Goal: Information Seeking & Learning: Learn about a topic

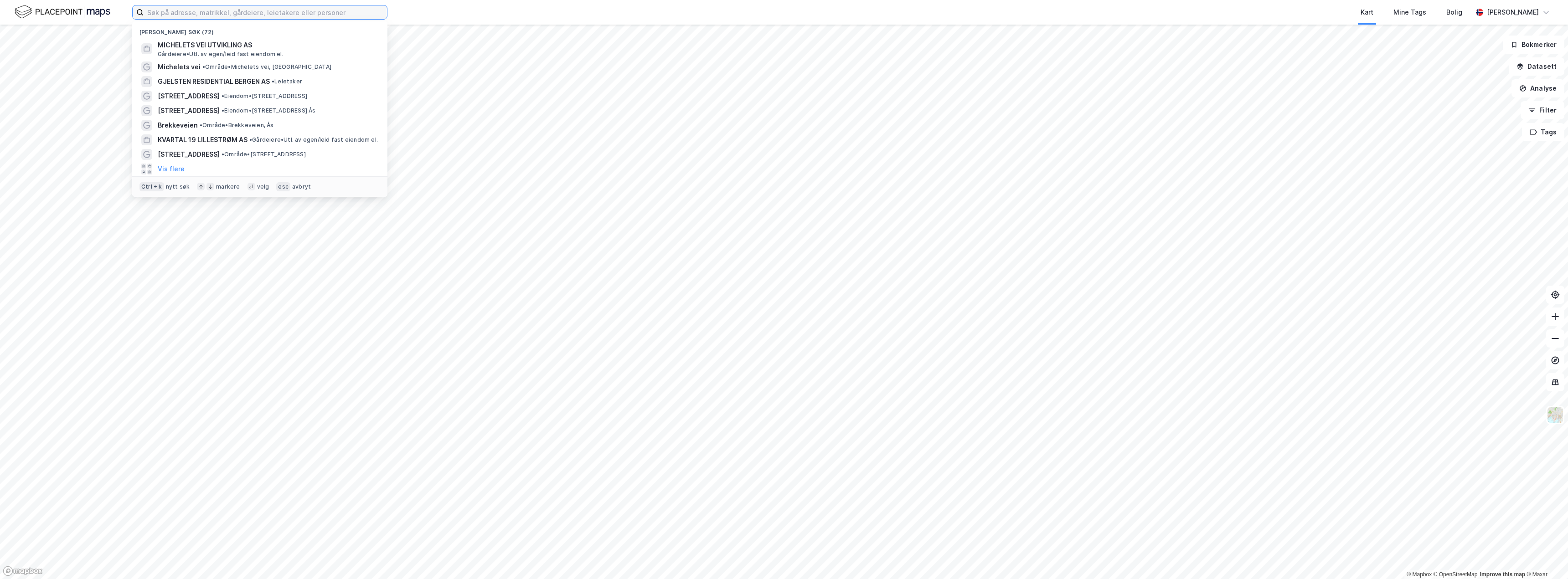
click at [304, 18] on input at bounding box center [265, 12] width 243 height 13
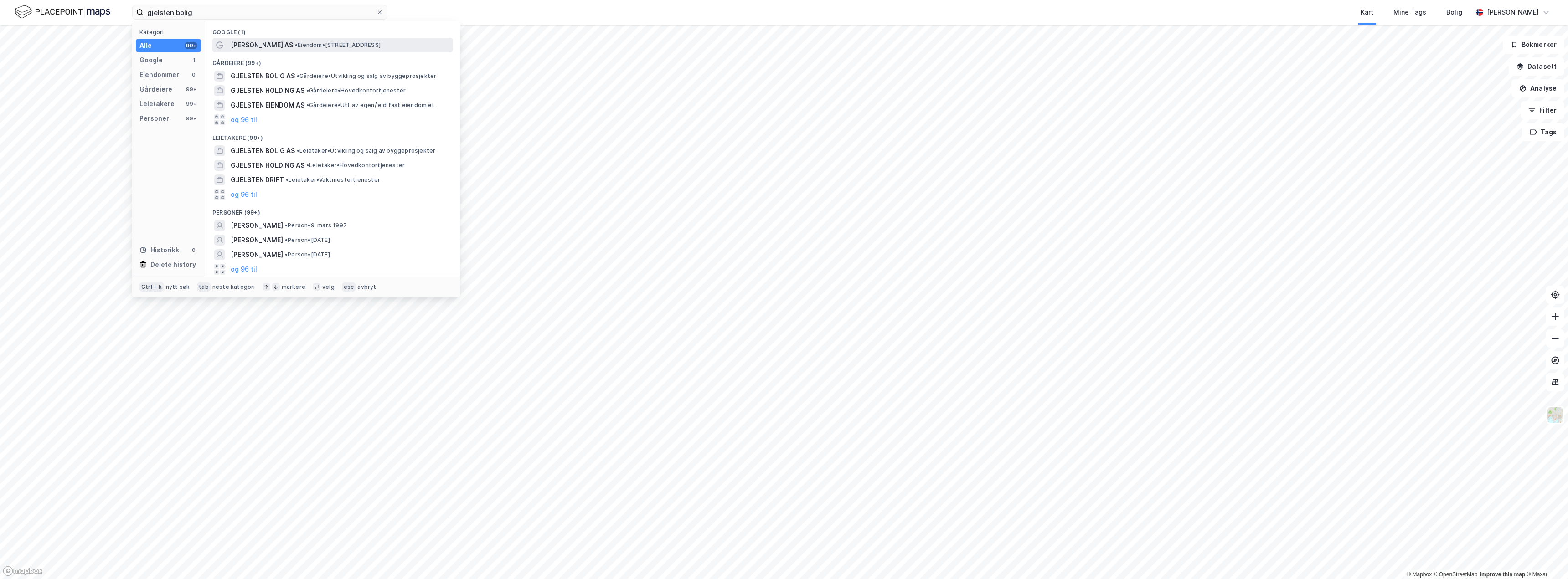
click at [250, 47] on span "[PERSON_NAME] AS" at bounding box center [262, 45] width 63 height 11
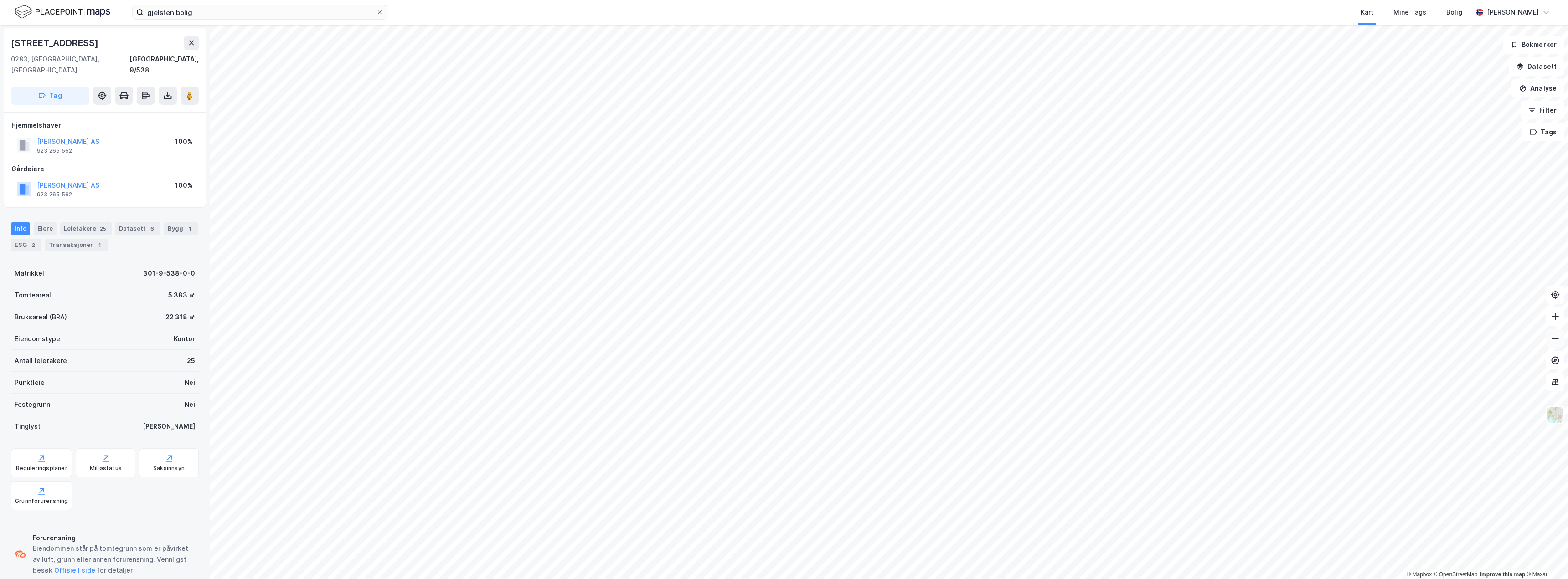
click at [1556, 334] on icon at bounding box center [1555, 338] width 9 height 9
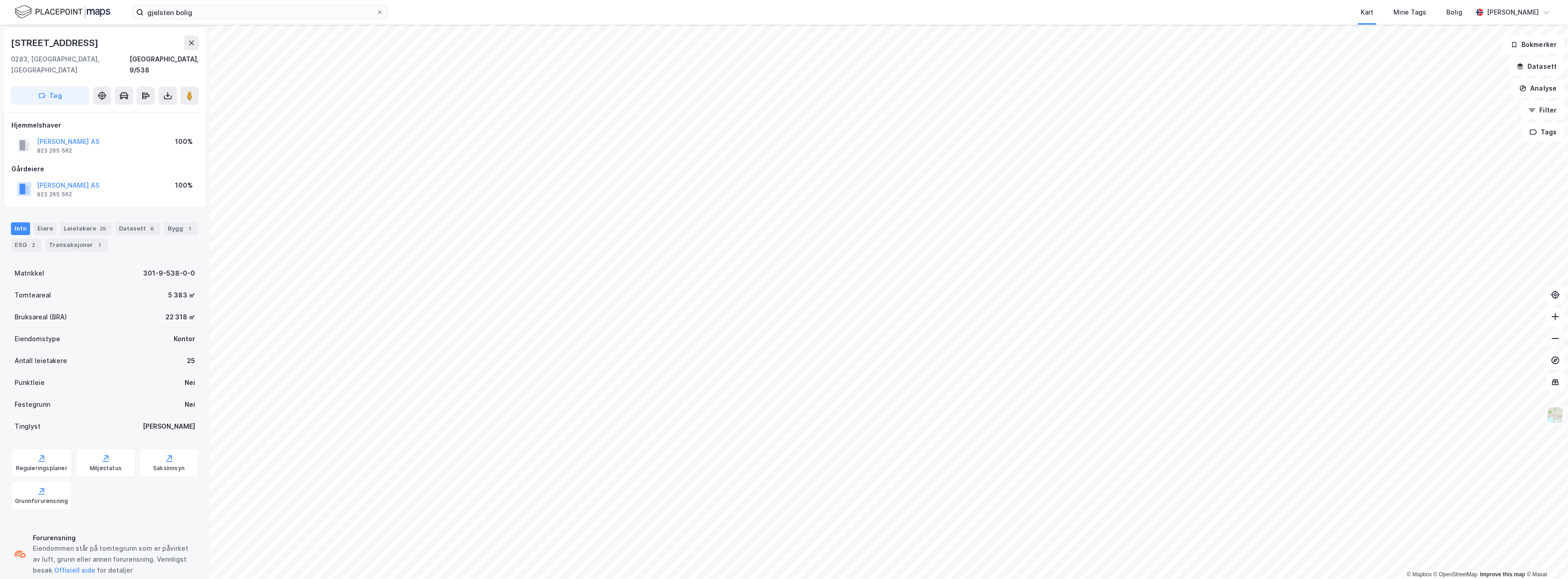
click at [1556, 334] on icon at bounding box center [1555, 338] width 9 height 9
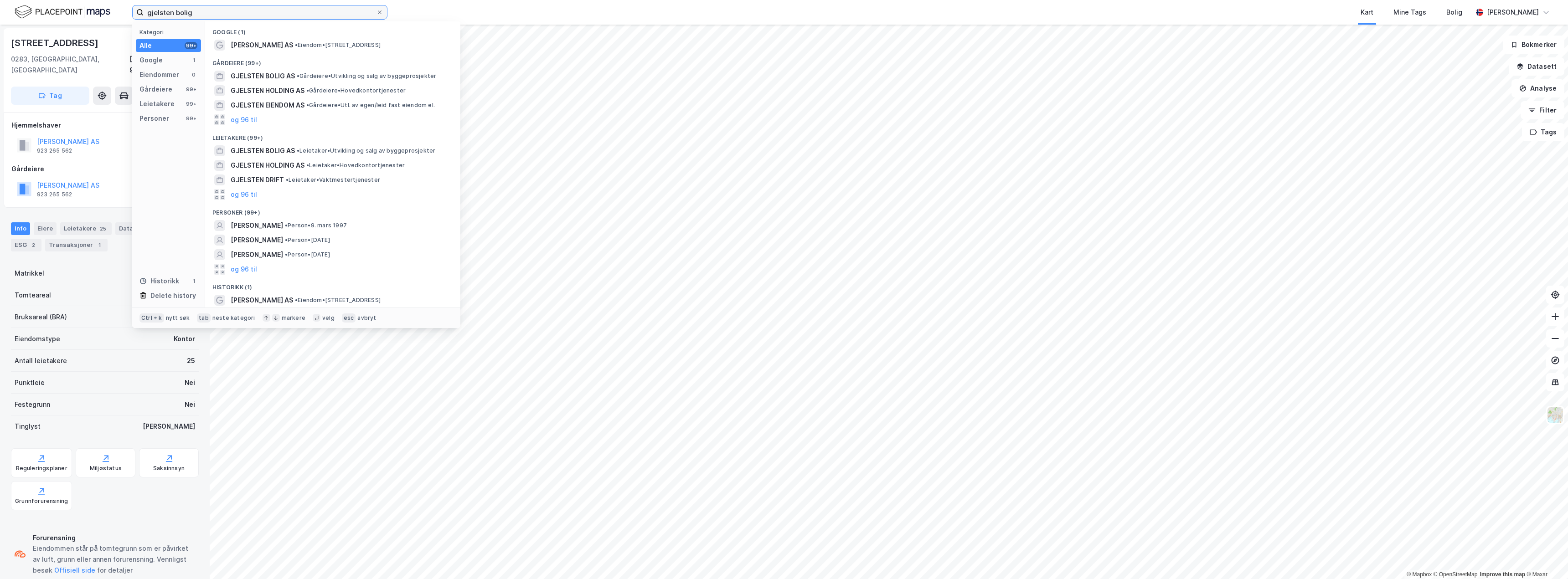
drag, startPoint x: 202, startPoint y: 10, endPoint x: 104, endPoint y: 8, distance: 98.0
click at [104, 8] on div "gjelsten bolig Kategori Alle 99+ Google 1 Eiendommer 0 Gårdeiere 99+ Leietakere…" at bounding box center [784, 12] width 1568 height 24
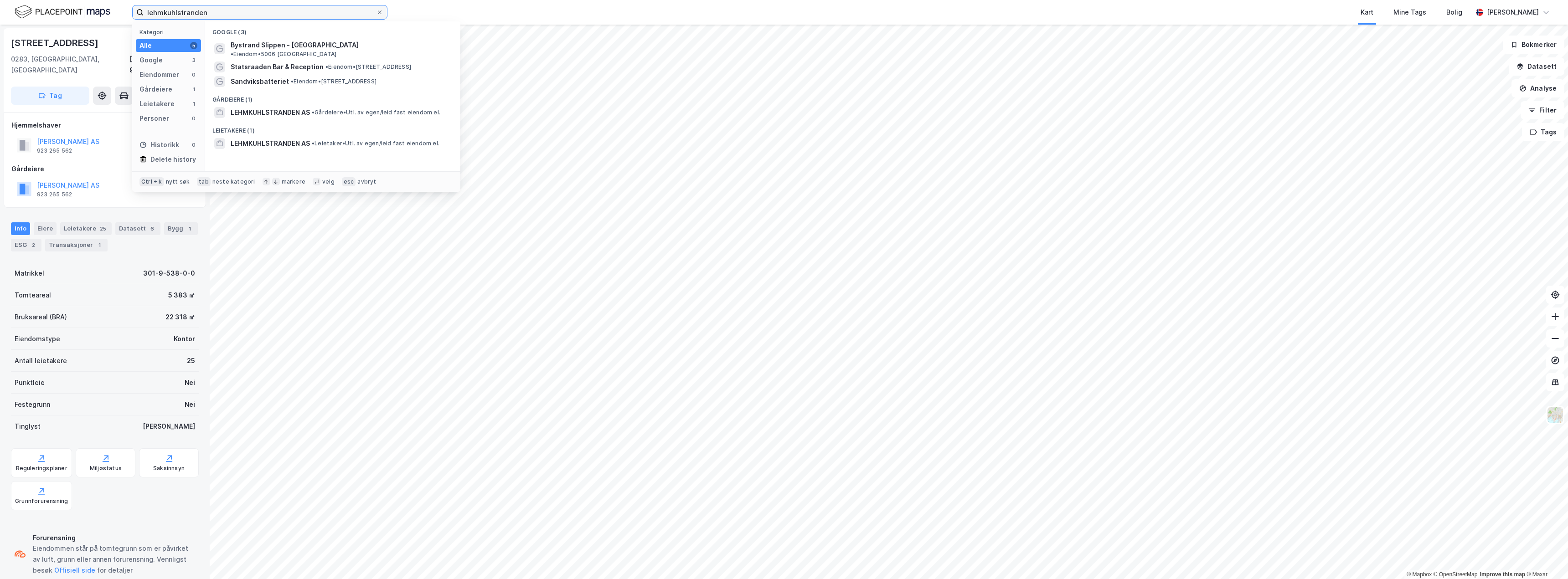
type input "lehmkuhlstranden"
click at [277, 145] on div "Google (3) Bystrand Slippen - [GEOGRAPHIC_DATA] • Eiendom • 5006 Bergen Statsra…" at bounding box center [332, 96] width 255 height 150
click at [287, 138] on span "LEHMKUHLSTRANDEN AS" at bounding box center [270, 144] width 79 height 11
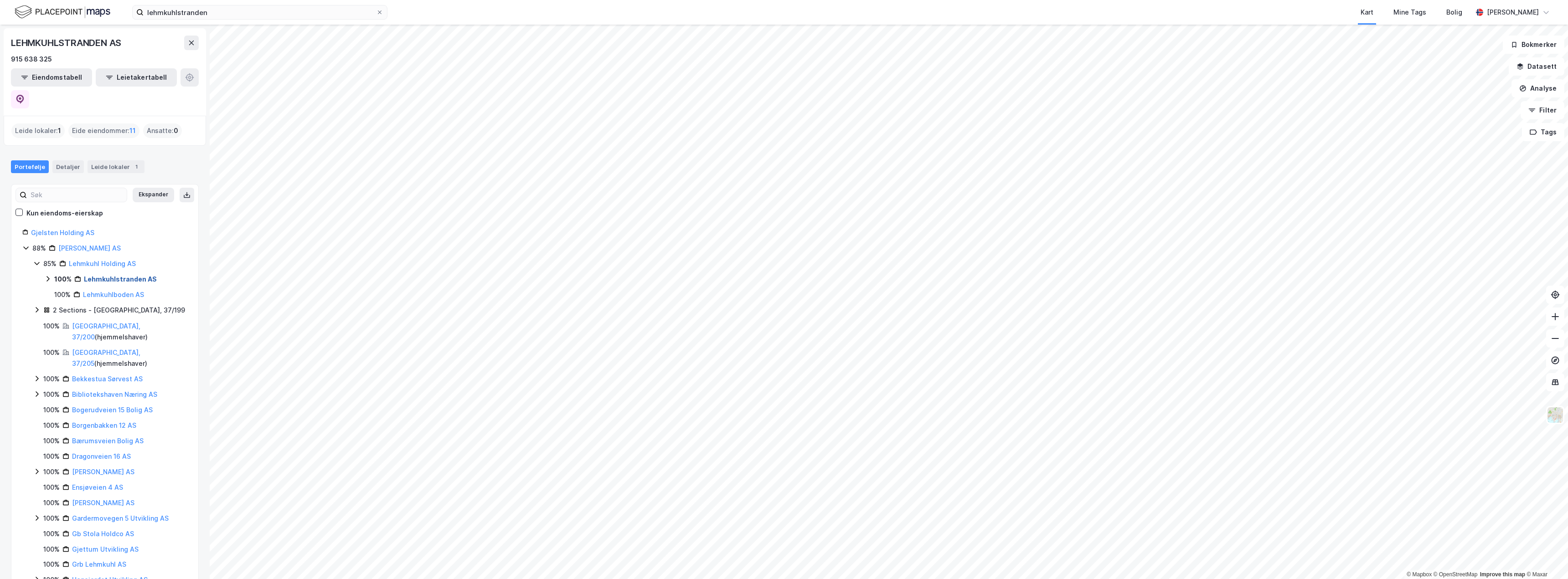
click at [124, 275] on link "Lehmkuhlstranden AS" at bounding box center [121, 279] width 73 height 8
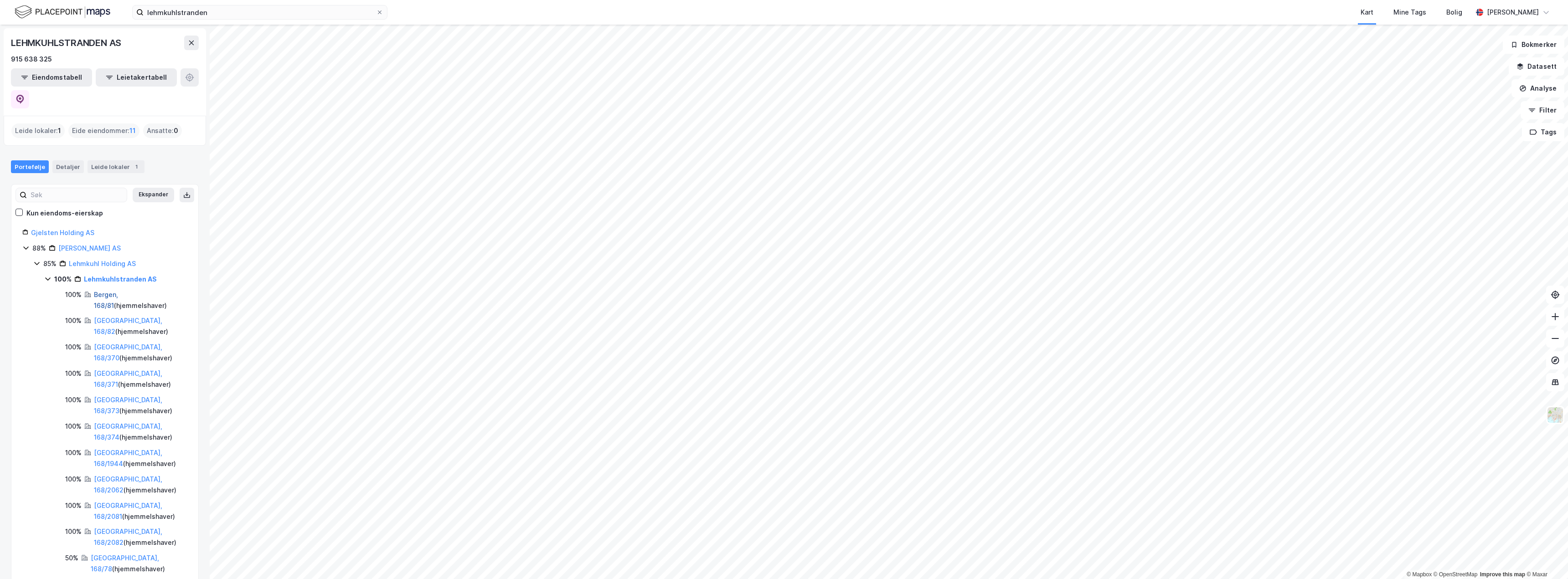
click at [118, 291] on link "Bergen, 168/81" at bounding box center [106, 300] width 24 height 19
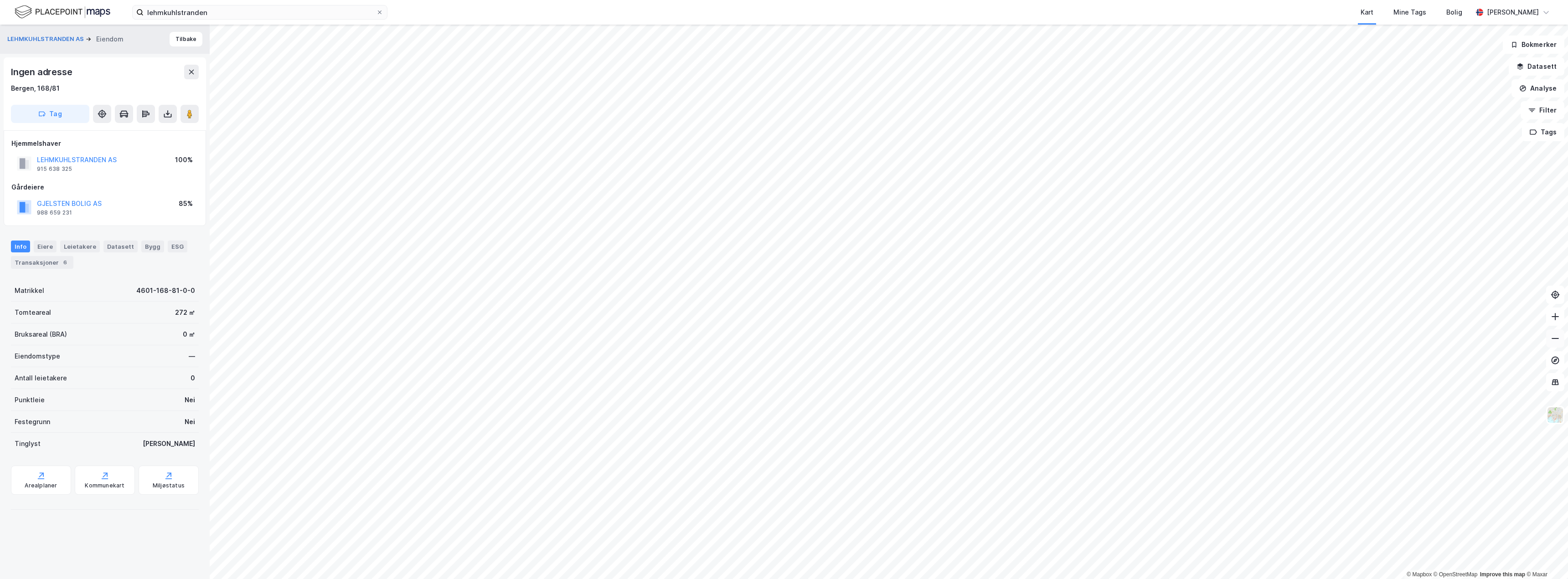
click at [1555, 336] on icon at bounding box center [1555, 338] width 9 height 9
click at [1554, 322] on button at bounding box center [1555, 316] width 18 height 18
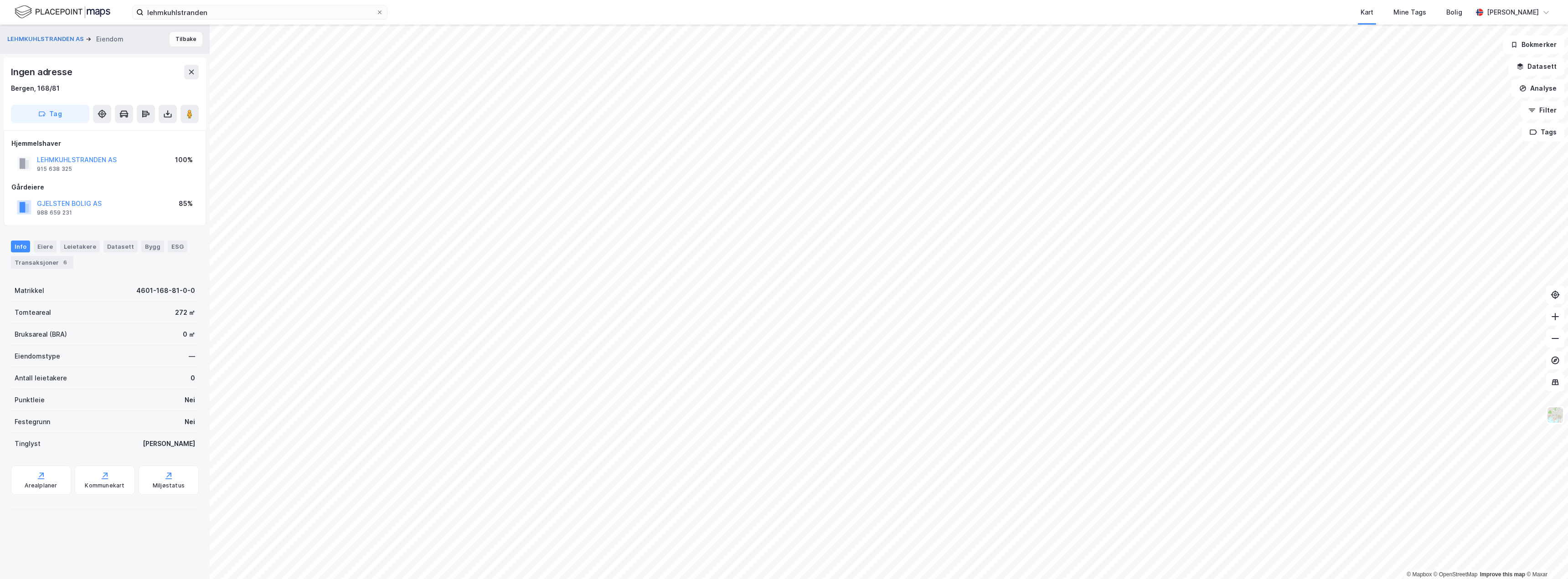
click at [186, 42] on button "Tilbake" at bounding box center [186, 39] width 33 height 15
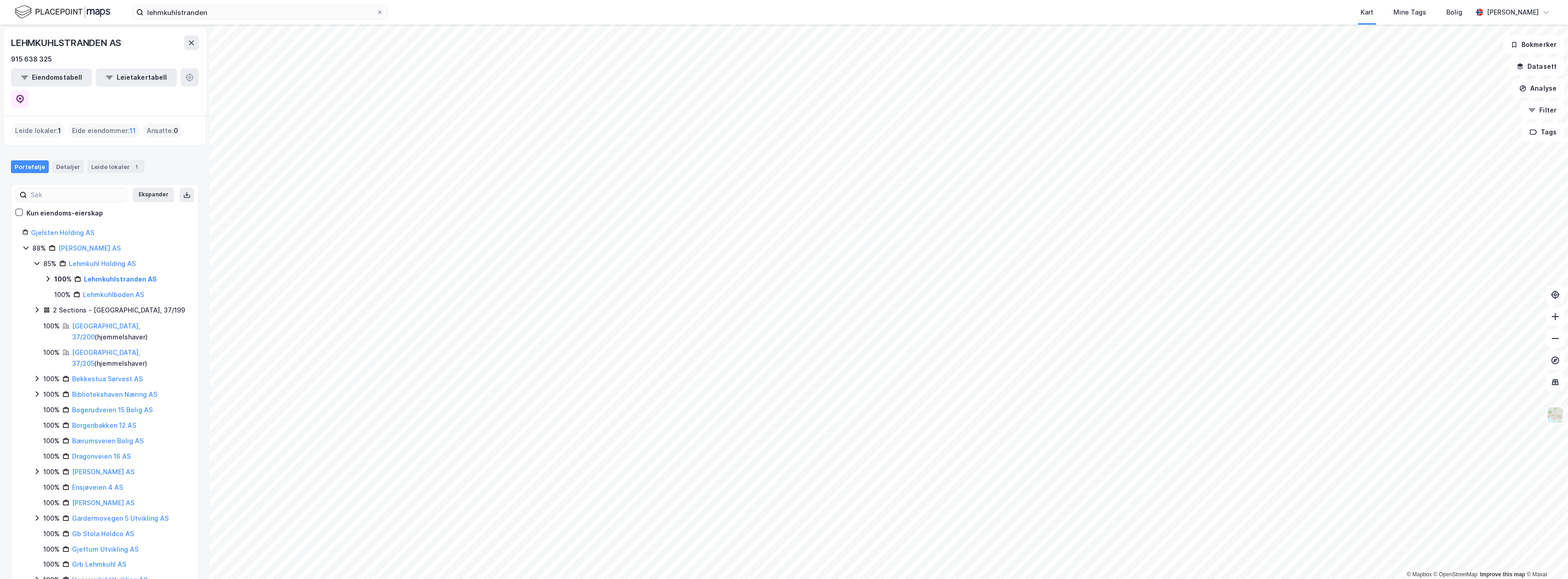
click at [46, 275] on icon at bounding box center [48, 279] width 7 height 7
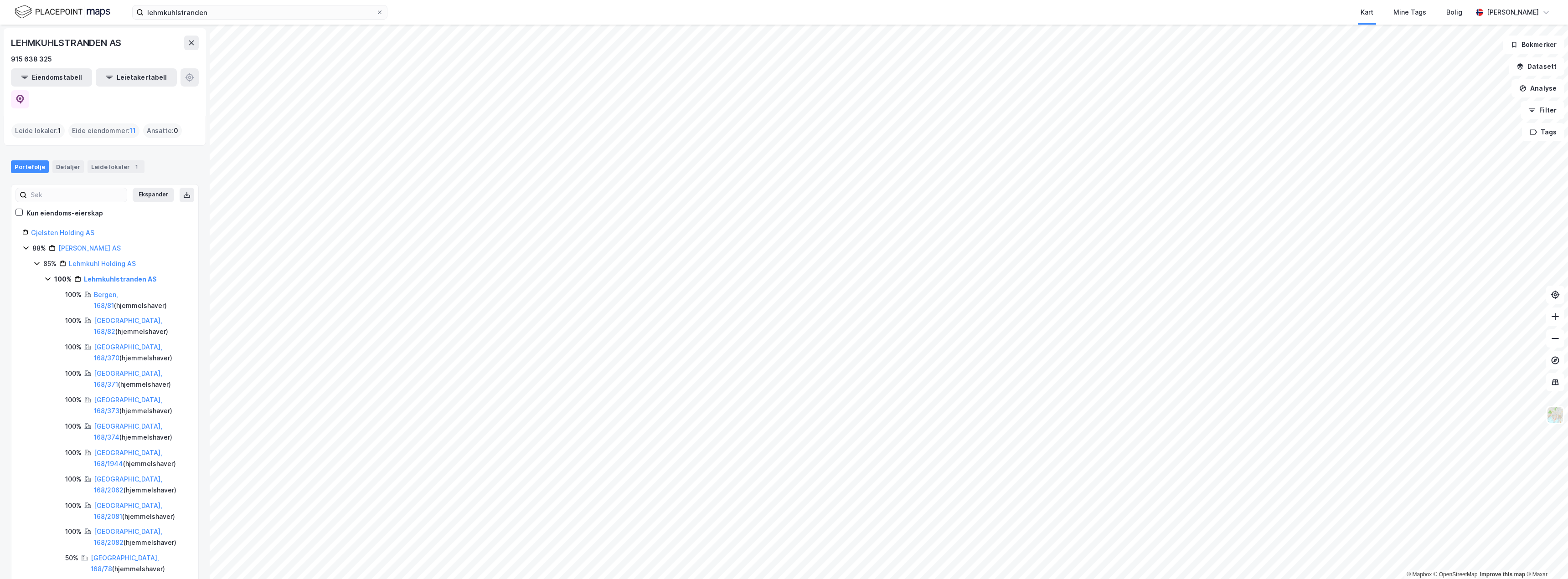
click at [46, 275] on icon at bounding box center [48, 279] width 7 height 7
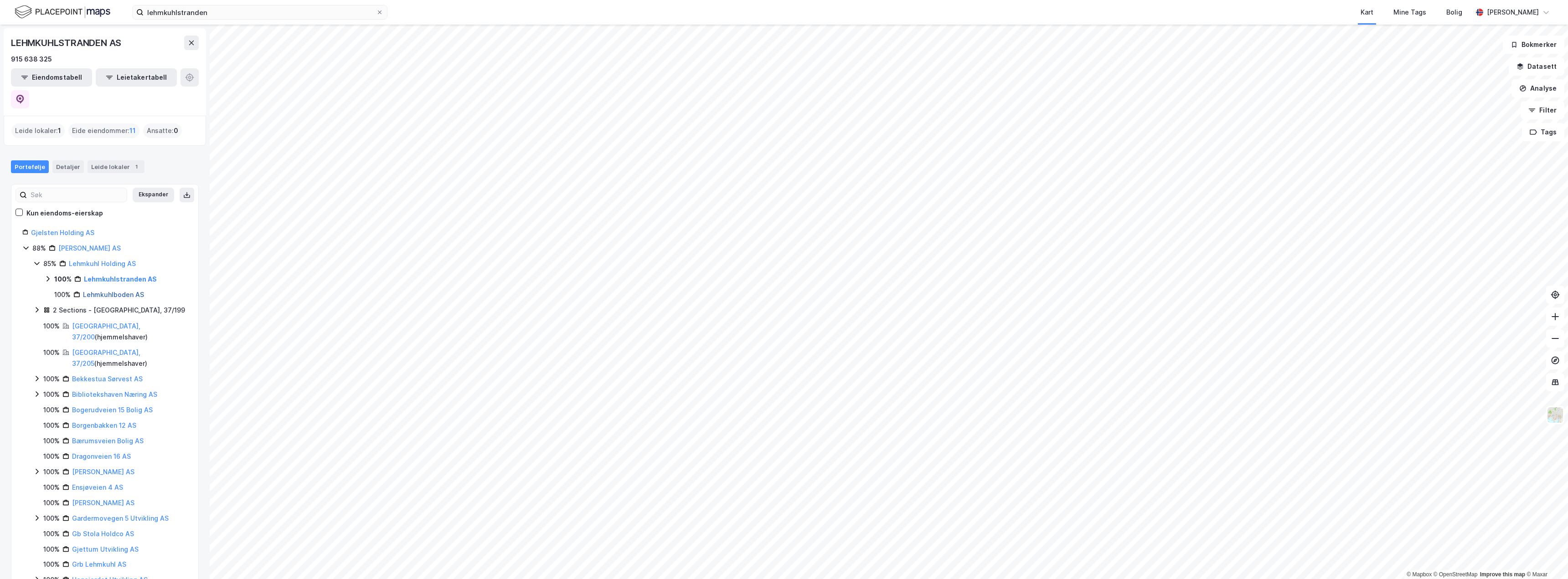
click at [99, 291] on link "Lehmkuhlboden AS" at bounding box center [113, 294] width 61 height 8
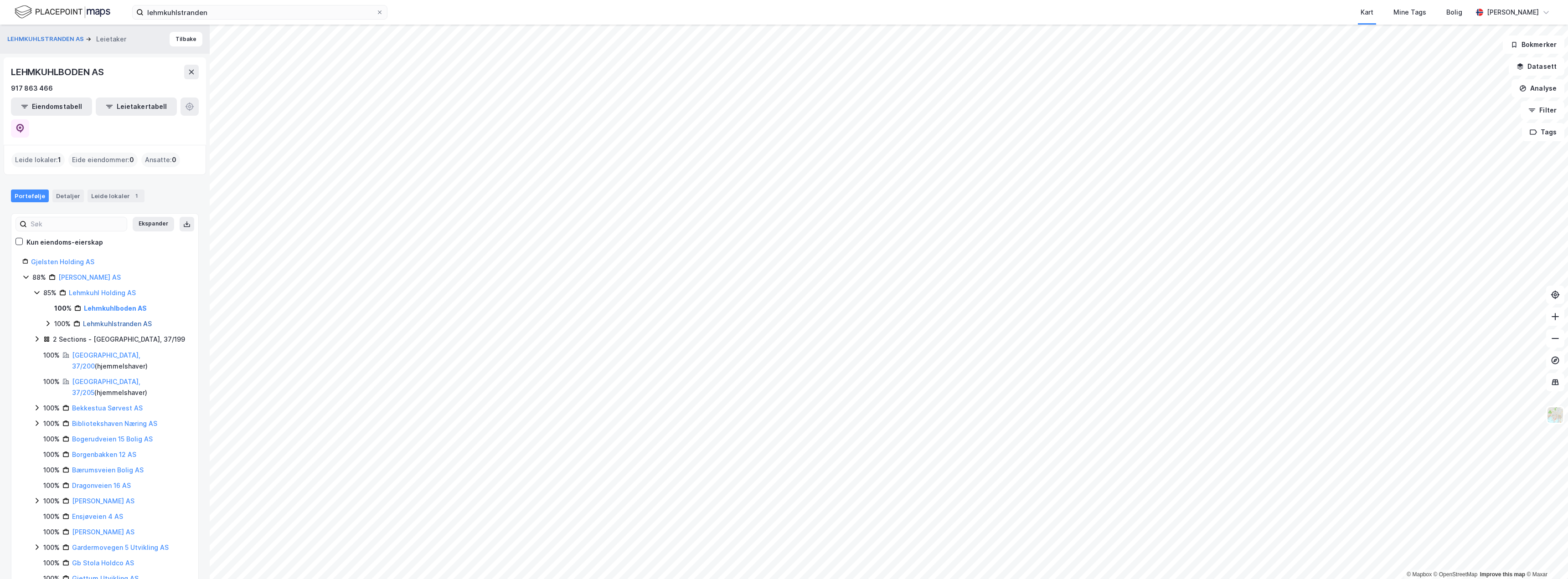
click at [94, 320] on link "Lehmkuhlstranden AS" at bounding box center [117, 324] width 69 height 8
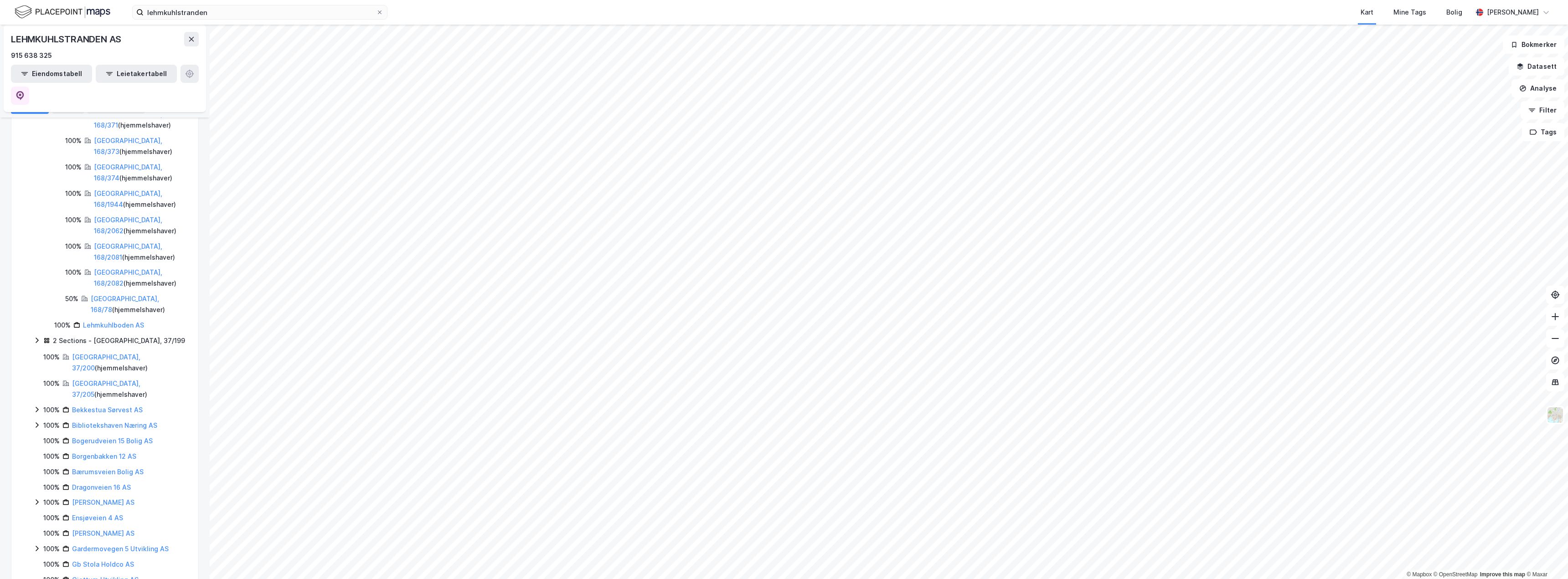
scroll to position [260, 0]
click at [38, 336] on icon at bounding box center [37, 340] width 7 height 7
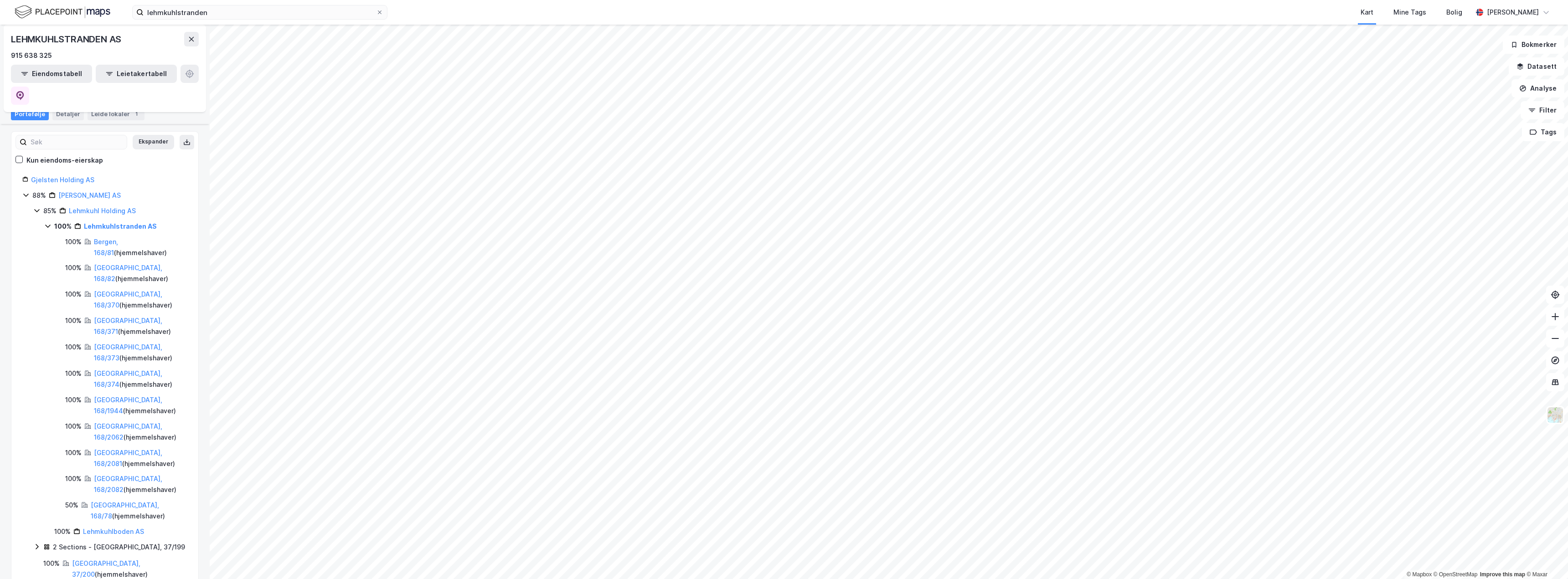
scroll to position [52, 0]
click at [33, 207] on icon at bounding box center [37, 211] width 7 height 7
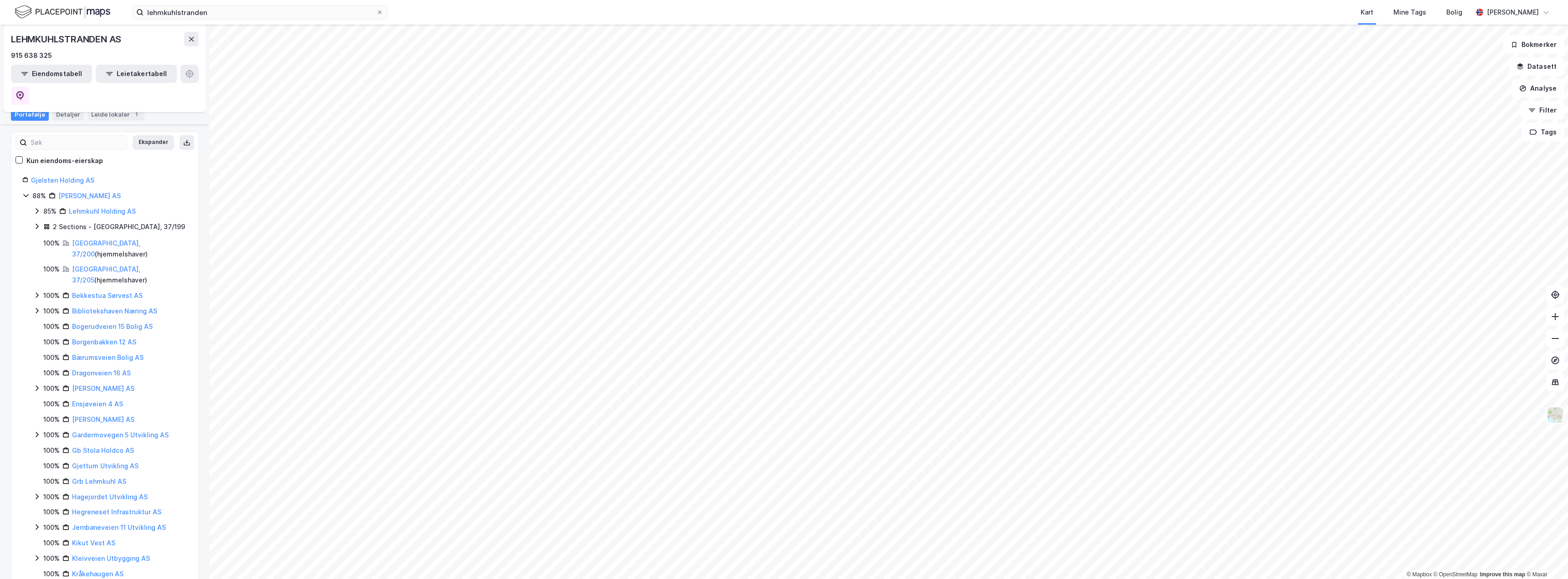
click at [33, 207] on icon at bounding box center [37, 211] width 7 height 7
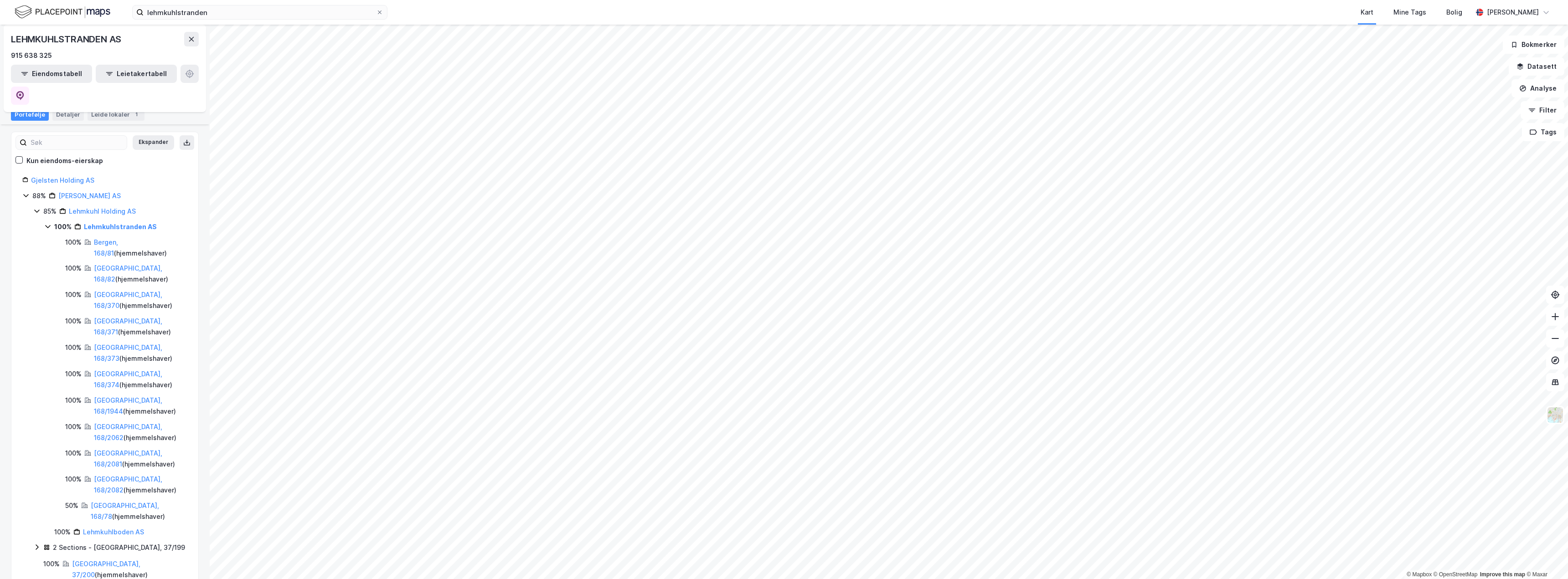
click at [26, 192] on icon at bounding box center [26, 195] width 7 height 7
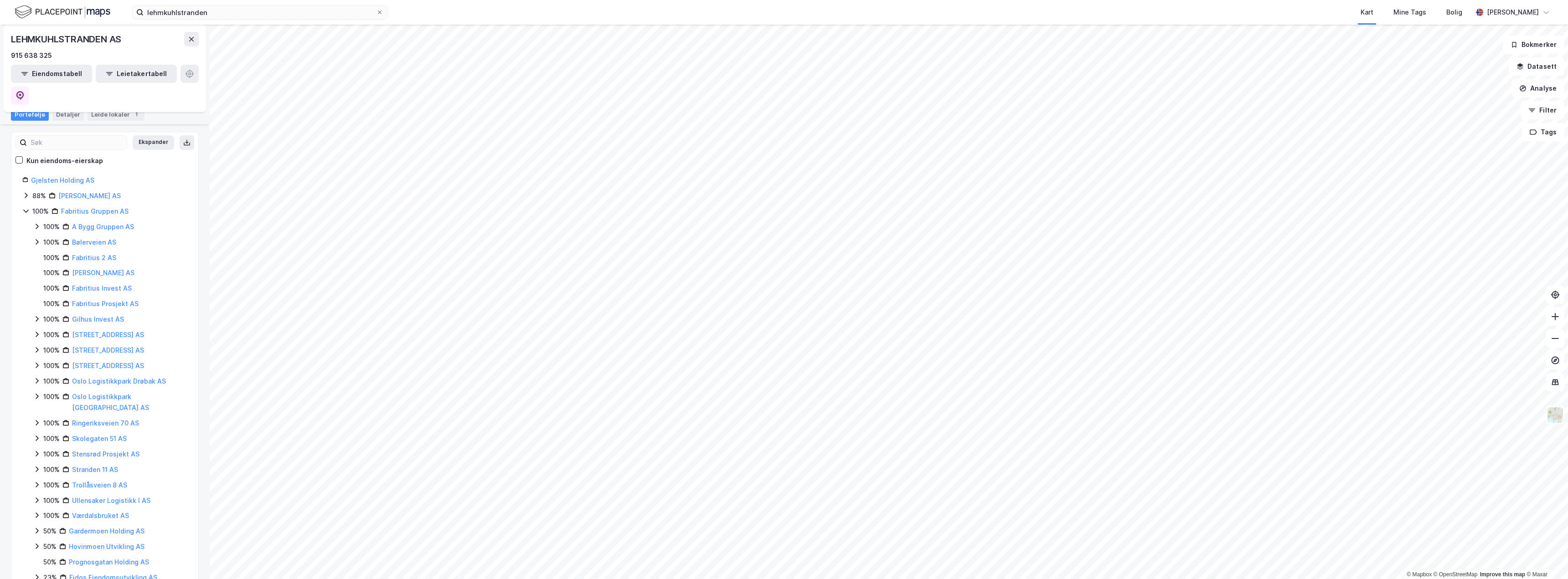
click at [26, 192] on icon at bounding box center [26, 195] width 7 height 7
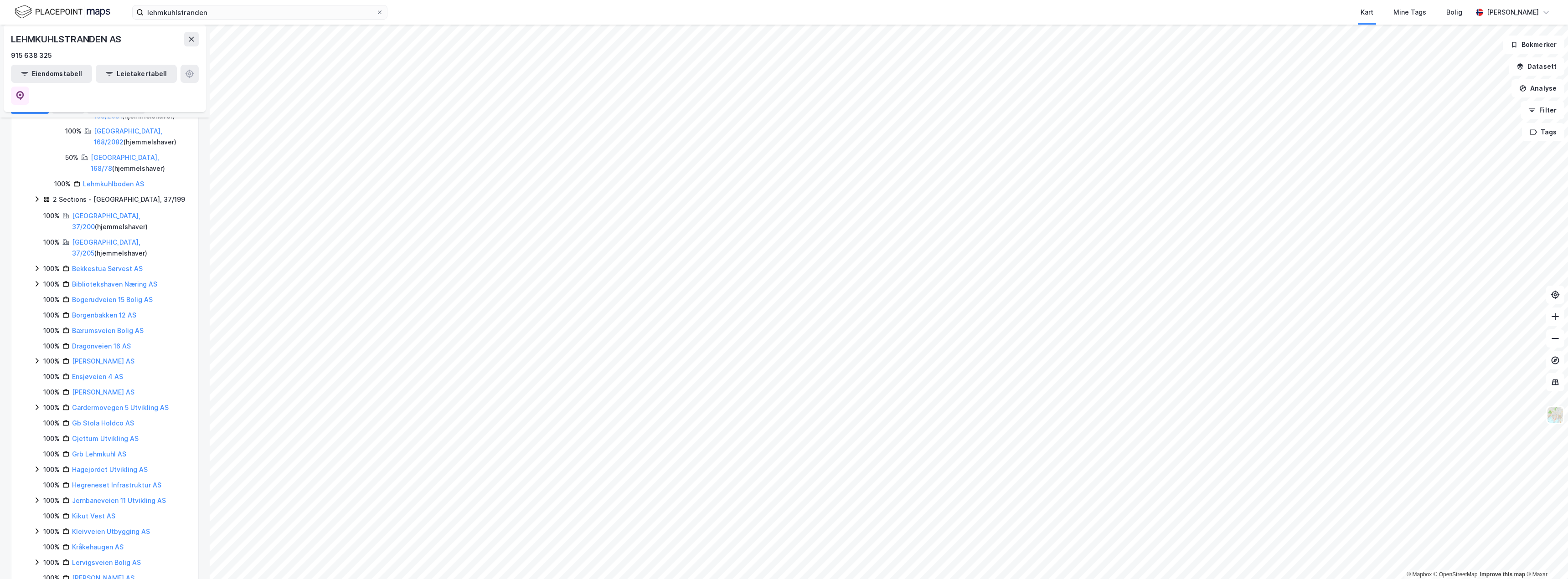
scroll to position [401, 0]
click at [35, 465] on icon at bounding box center [37, 469] width 7 height 7
click at [38, 465] on icon at bounding box center [37, 469] width 7 height 7
click at [104, 480] on link "Hegreneset Infrastruktur AS" at bounding box center [116, 484] width 89 height 8
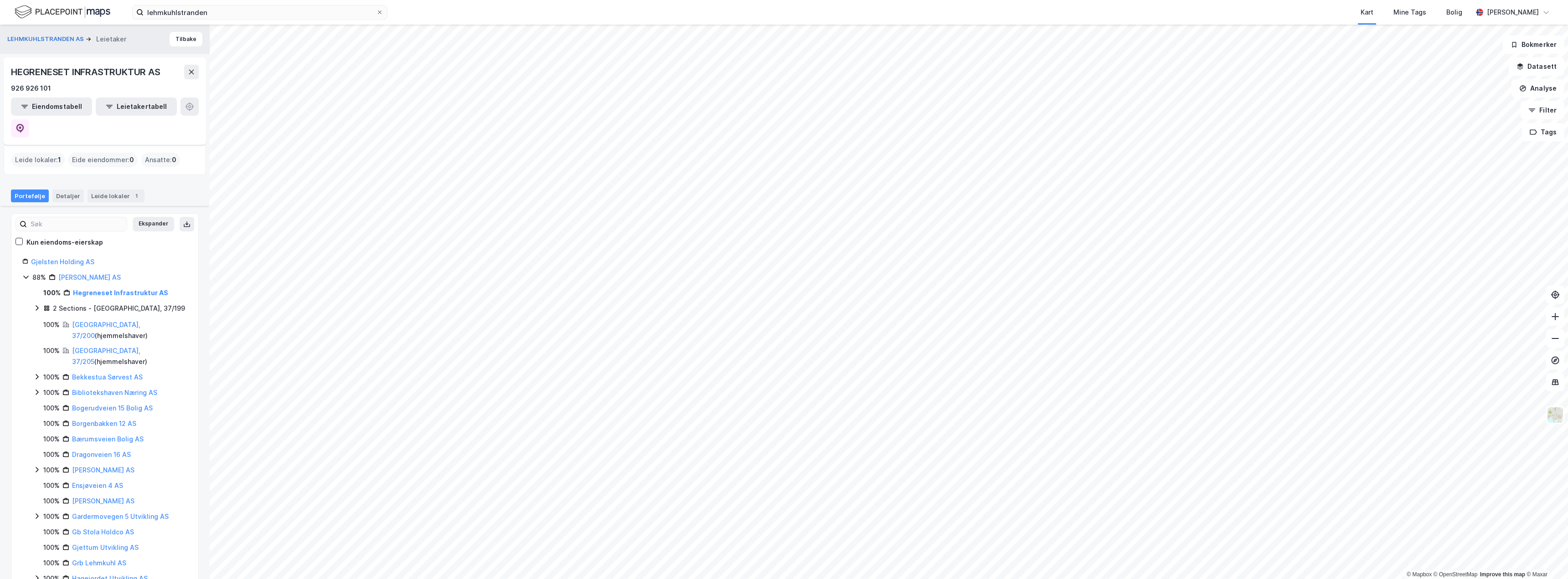
click at [35, 304] on icon at bounding box center [37, 308] width 7 height 7
click at [130, 289] on link "Hegreneset Infrastruktur AS" at bounding box center [121, 293] width 96 height 8
click at [71, 273] on link "[PERSON_NAME] AS" at bounding box center [89, 277] width 63 height 8
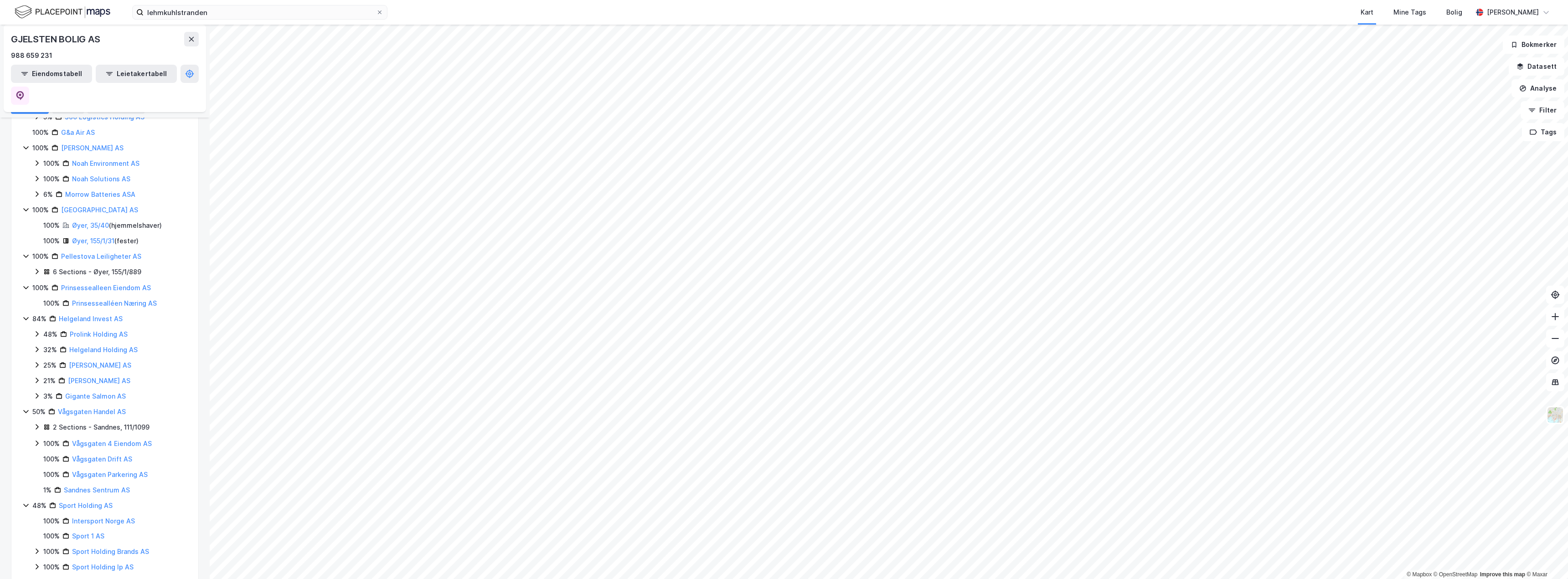
scroll to position [649, 0]
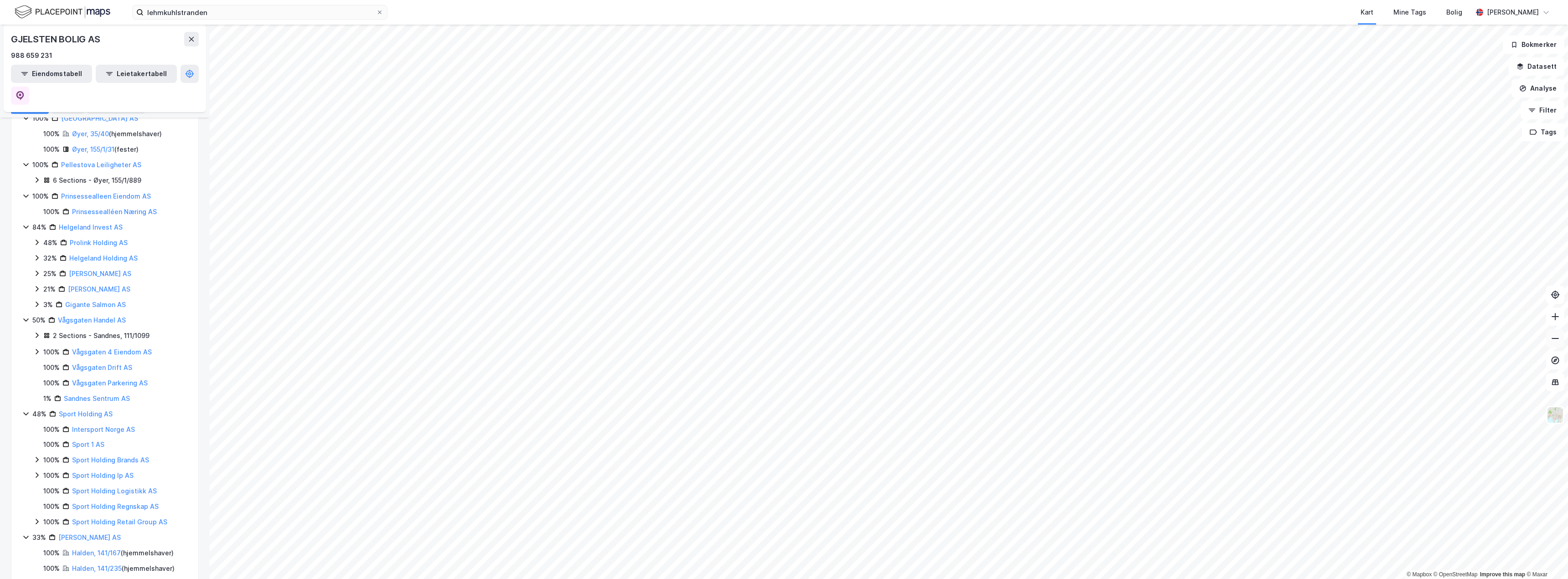
click at [1558, 344] on button at bounding box center [1555, 338] width 18 height 18
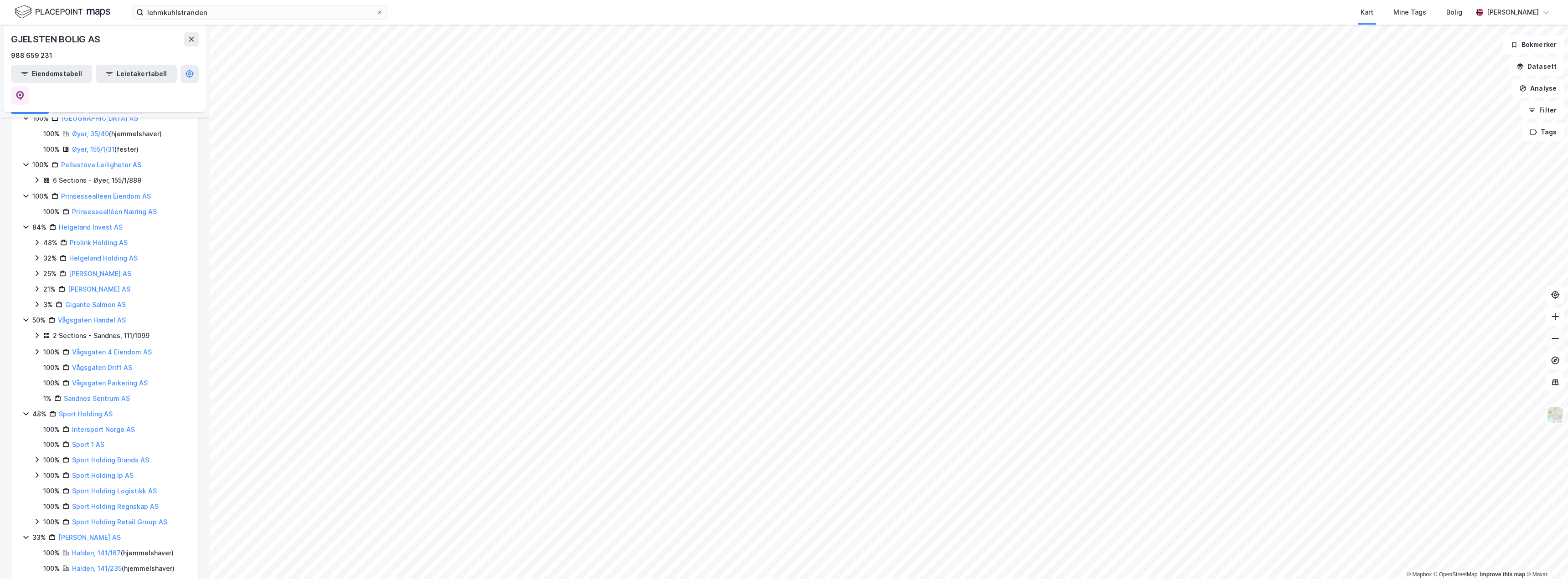
click at [1558, 344] on button at bounding box center [1555, 338] width 18 height 18
click at [1563, 343] on button at bounding box center [1555, 338] width 18 height 18
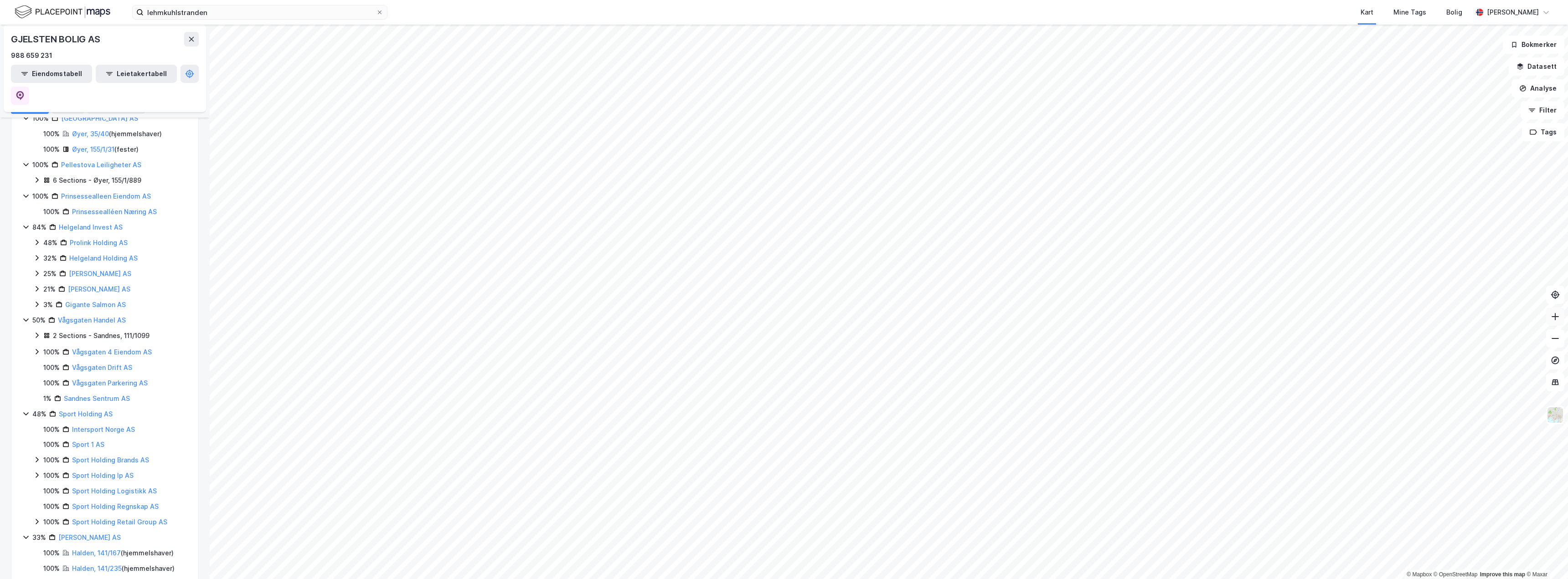
click at [1553, 317] on icon at bounding box center [1555, 316] width 9 height 9
click at [1555, 314] on icon at bounding box center [1555, 316] width 1 height 7
click at [1560, 320] on button at bounding box center [1555, 316] width 18 height 18
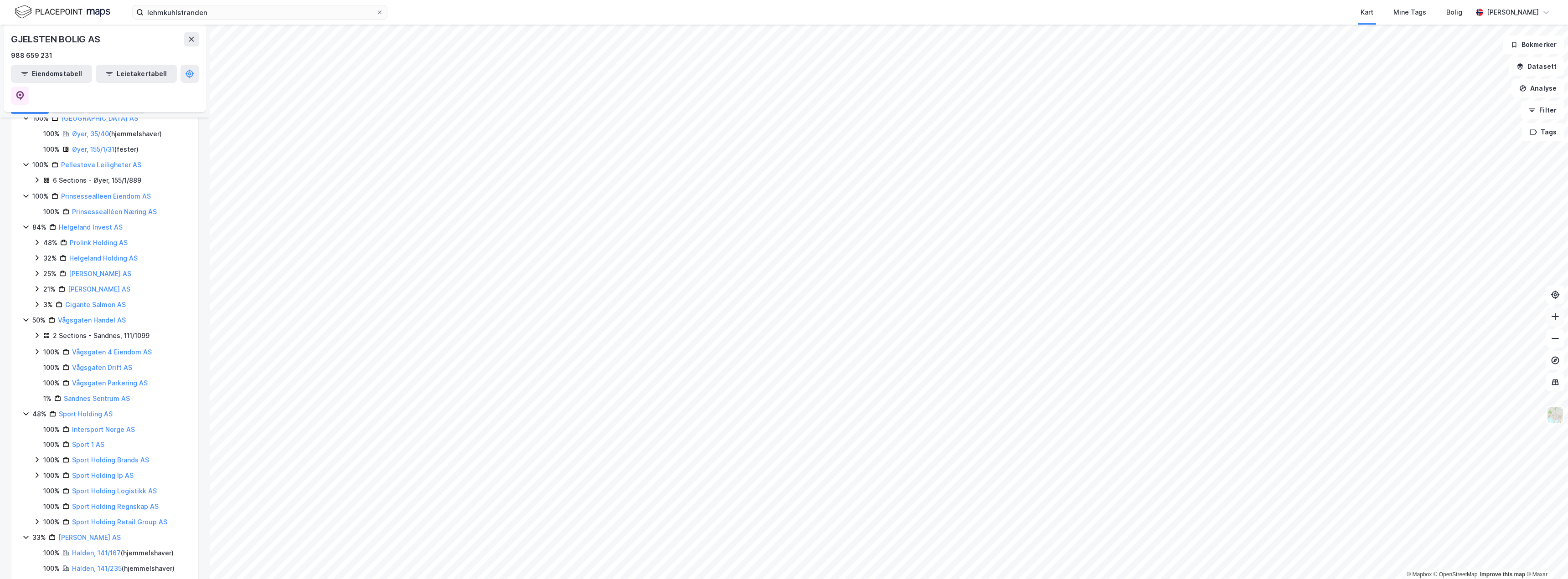
click at [1560, 320] on button at bounding box center [1555, 316] width 18 height 18
click at [1561, 314] on button at bounding box center [1555, 316] width 18 height 18
click at [1555, 316] on icon at bounding box center [1555, 316] width 1 height 7
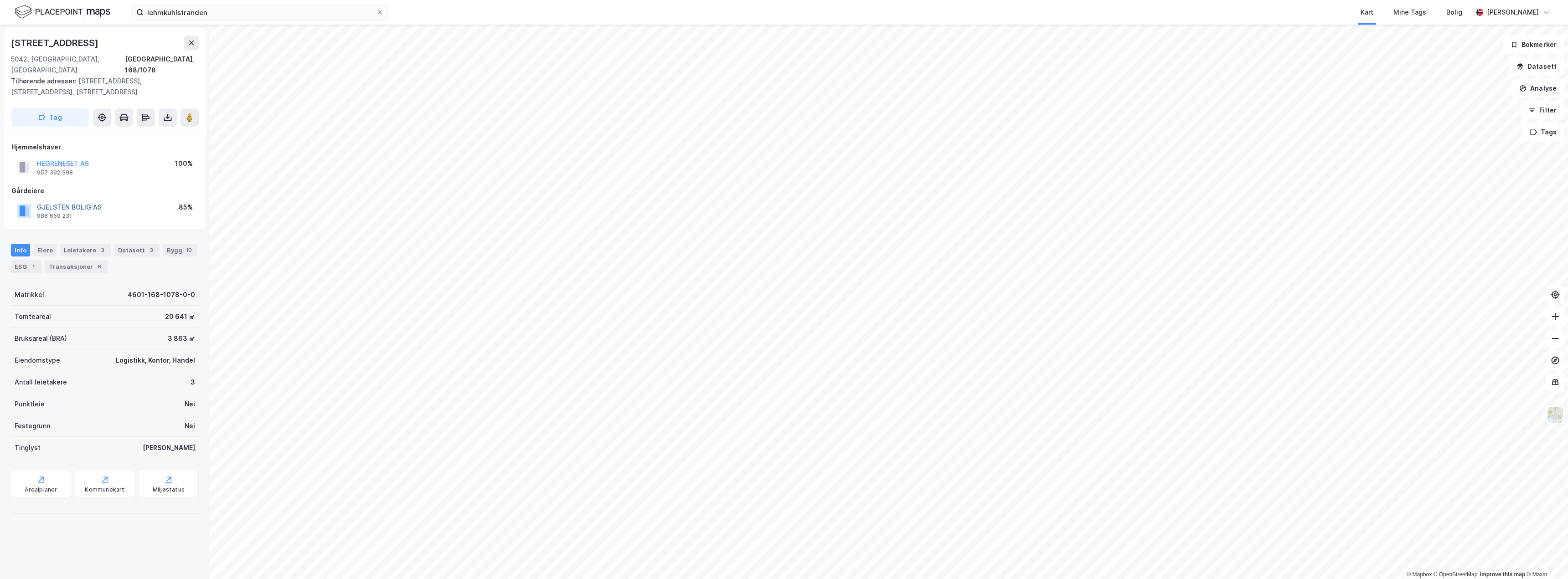
click at [0, 0] on button "GJELSTEN BOLIG AS" at bounding box center [0, 0] width 0 height 0
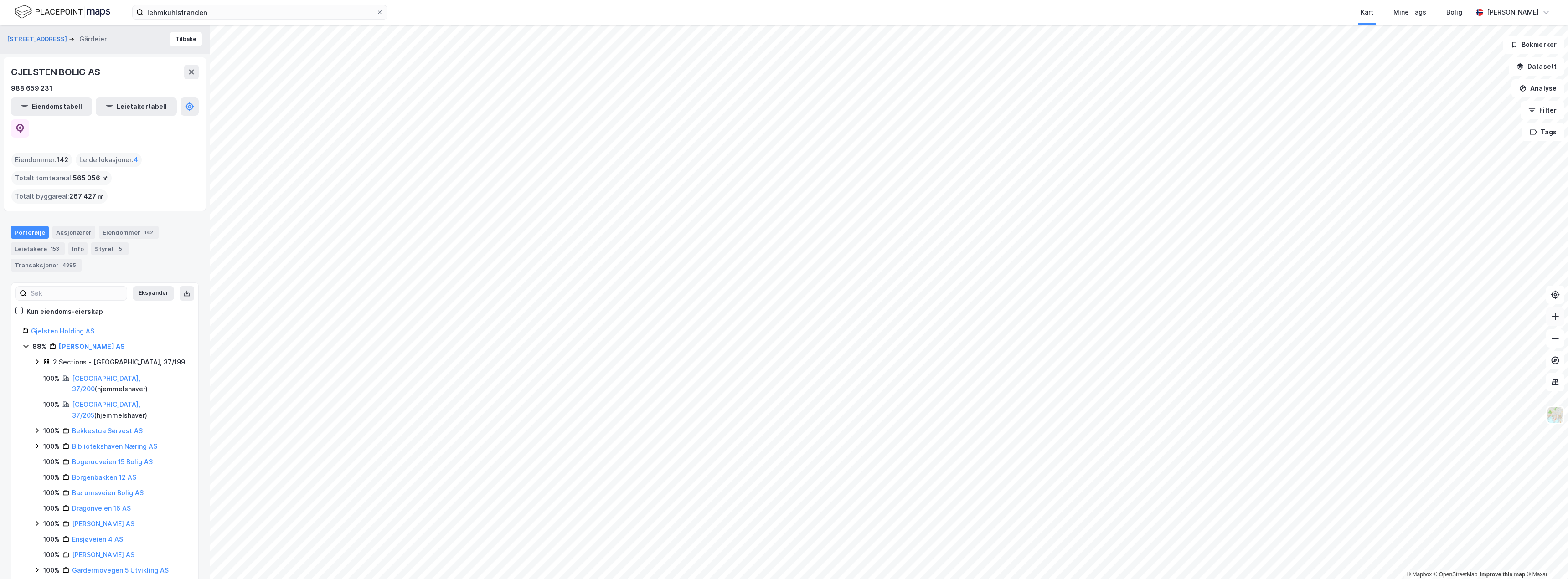
click at [1553, 314] on icon at bounding box center [1555, 316] width 9 height 9
click at [1556, 321] on icon at bounding box center [1555, 316] width 9 height 9
click at [1562, 321] on button at bounding box center [1555, 316] width 18 height 18
click at [1556, 313] on icon at bounding box center [1555, 316] width 9 height 9
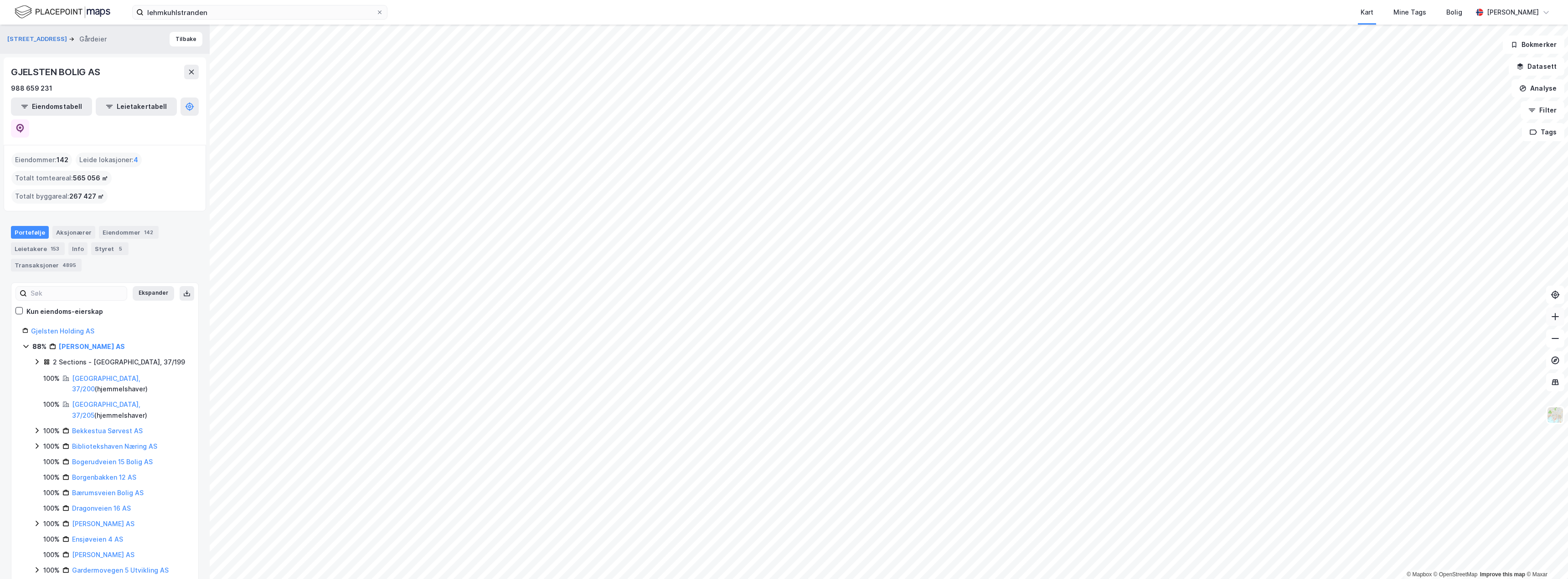
click at [1553, 317] on icon at bounding box center [1555, 316] width 9 height 9
click at [1559, 318] on icon at bounding box center [1555, 316] width 9 height 9
click at [1560, 314] on button at bounding box center [1555, 316] width 18 height 18
click at [1551, 321] on button at bounding box center [1555, 316] width 18 height 18
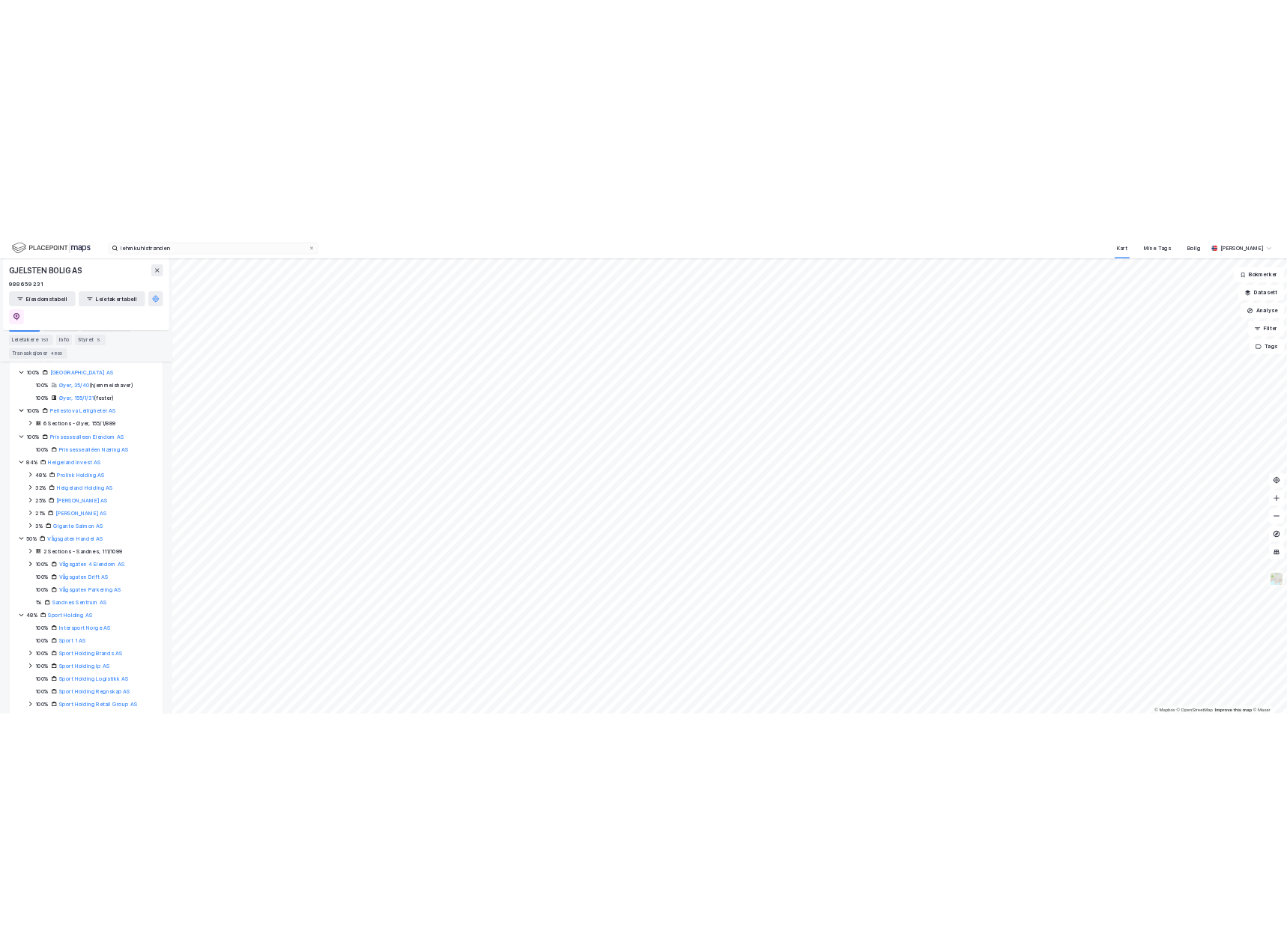
scroll to position [2497, 0]
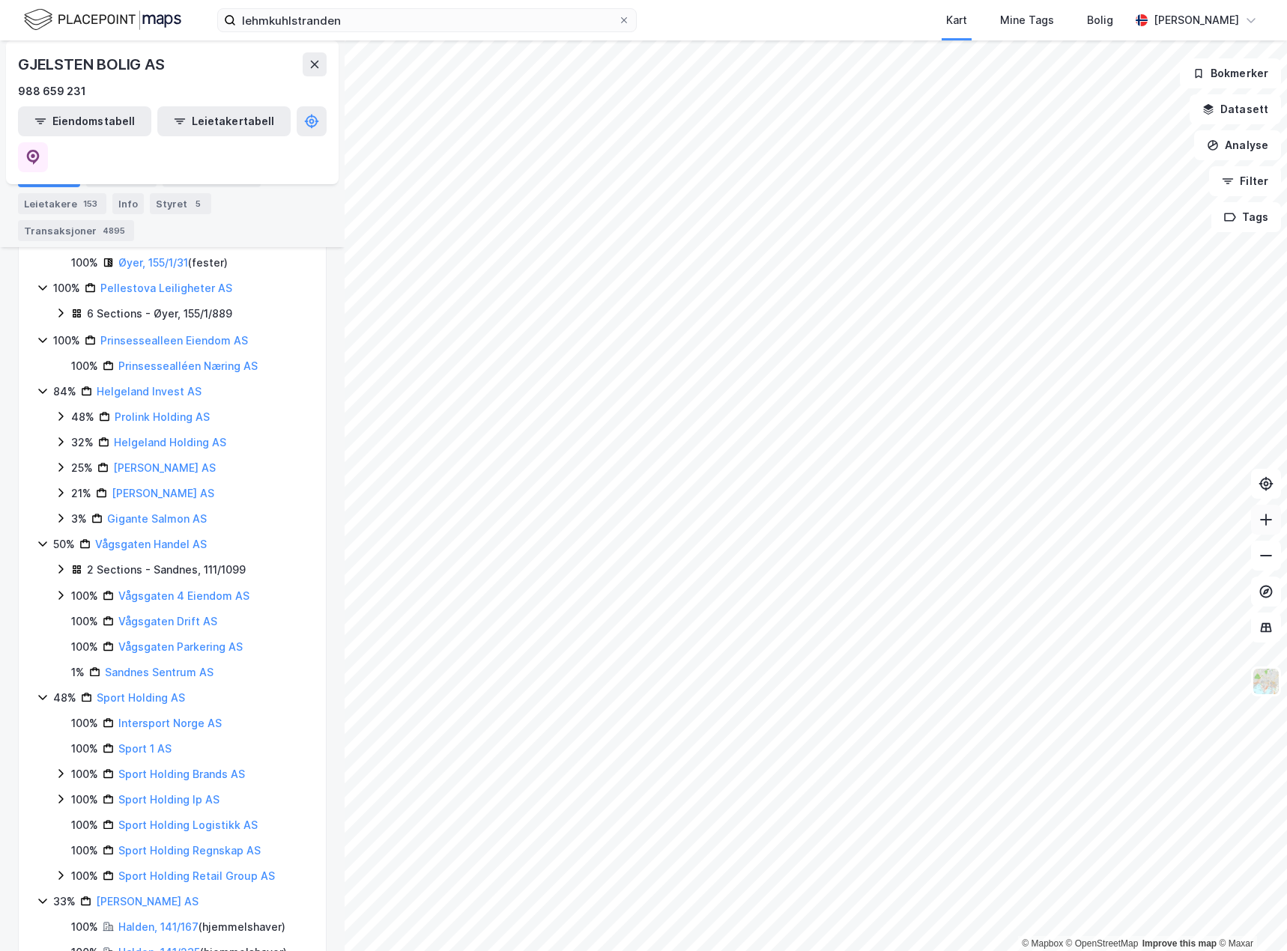
click at [1268, 522] on icon at bounding box center [1265, 519] width 15 height 15
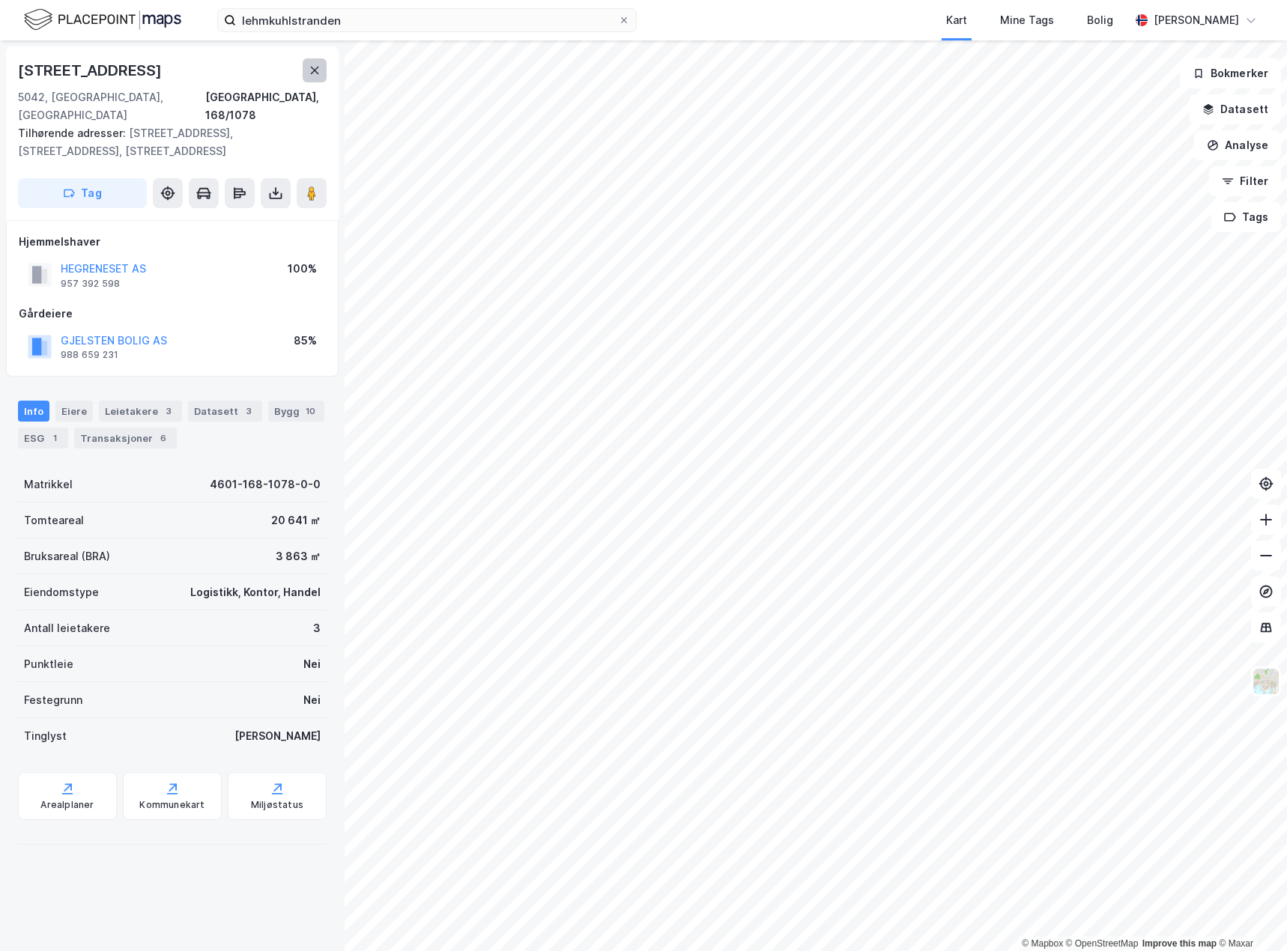
click at [304, 70] on button at bounding box center [315, 70] width 24 height 24
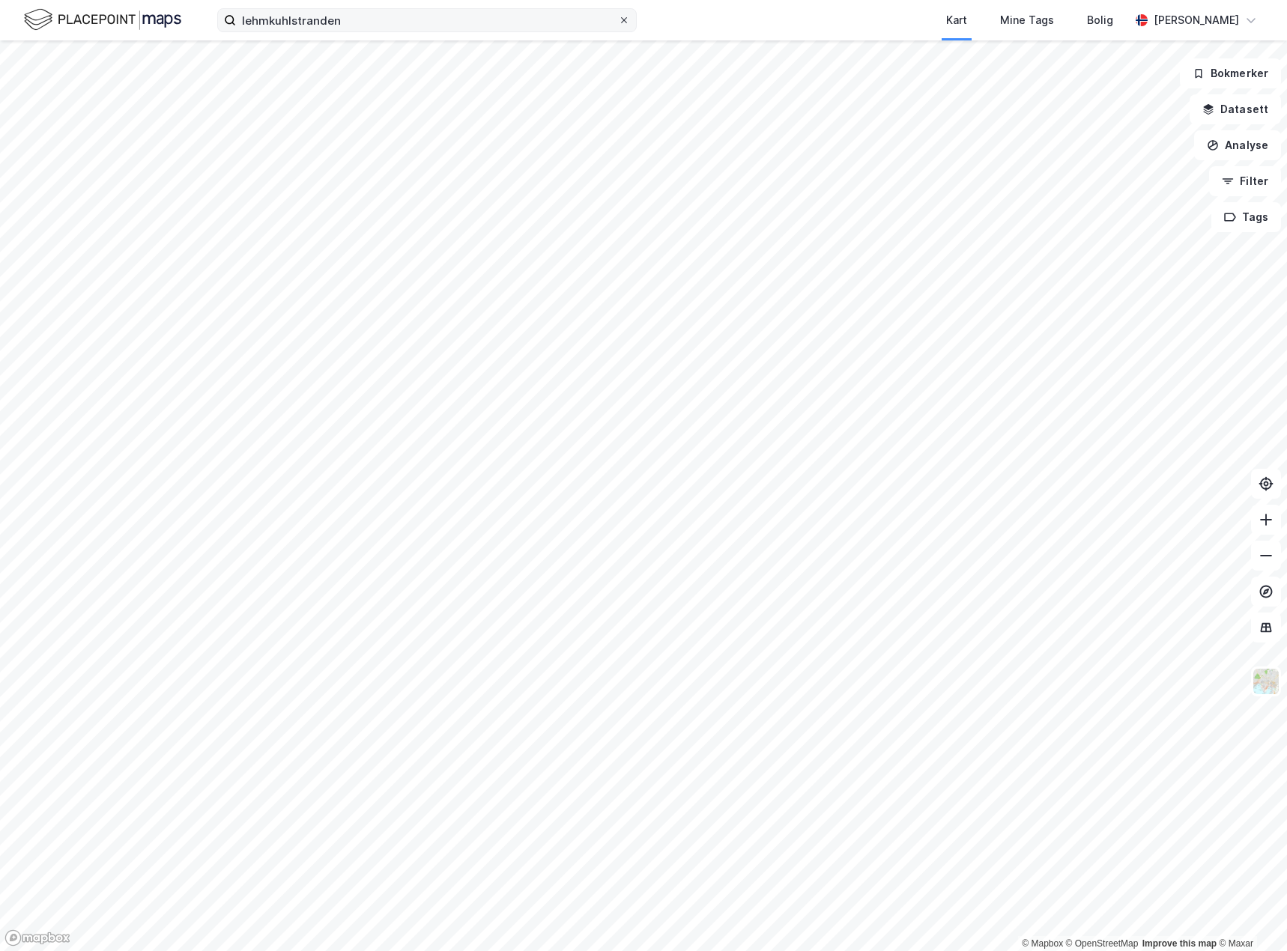
click at [628, 18] on span at bounding box center [624, 20] width 12 height 12
click at [618, 18] on input "lehmkuhlstranden" at bounding box center [427, 20] width 382 height 22
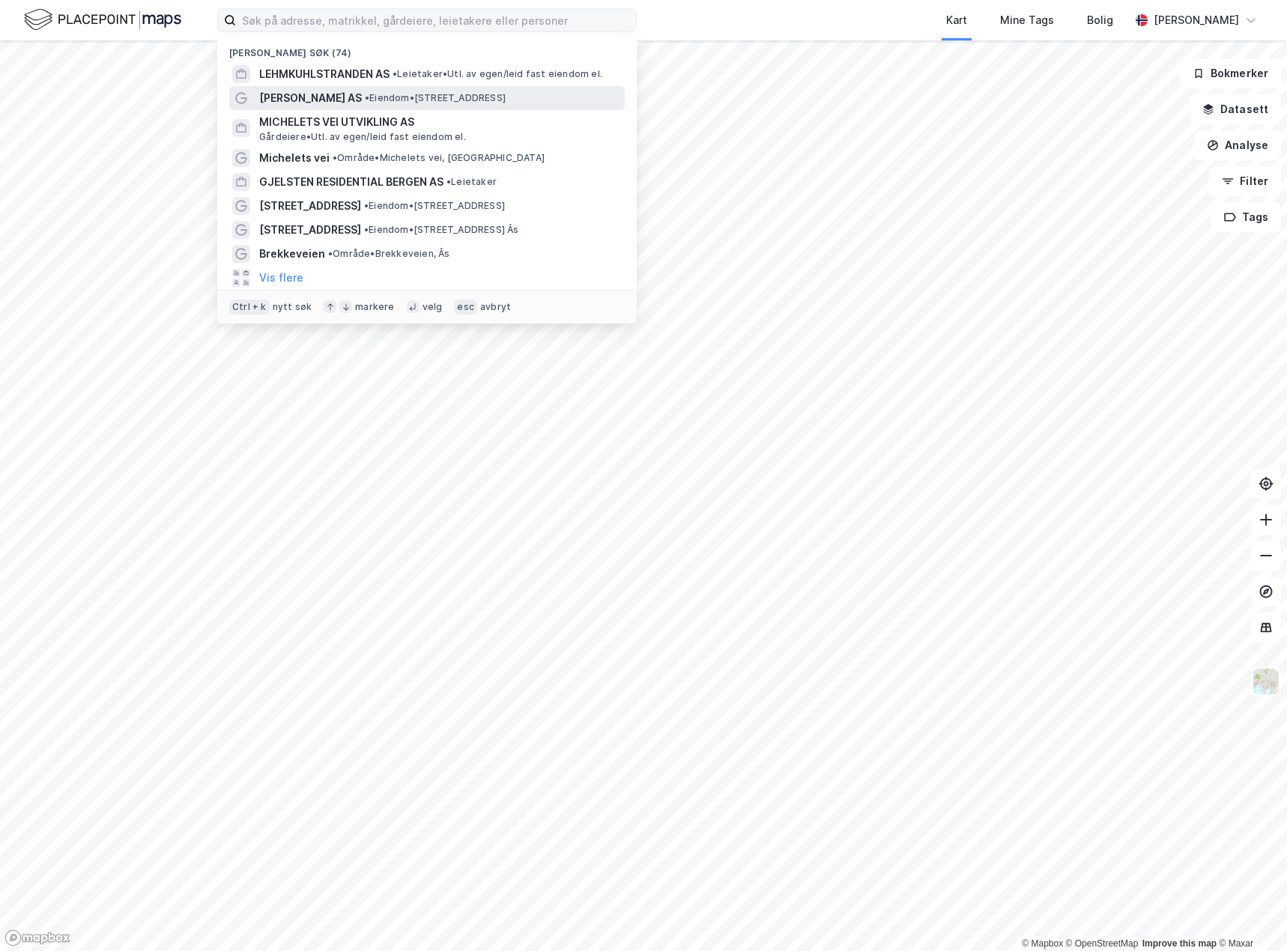
click at [431, 97] on span "• Eiendom • [STREET_ADDRESS]" at bounding box center [435, 98] width 141 height 12
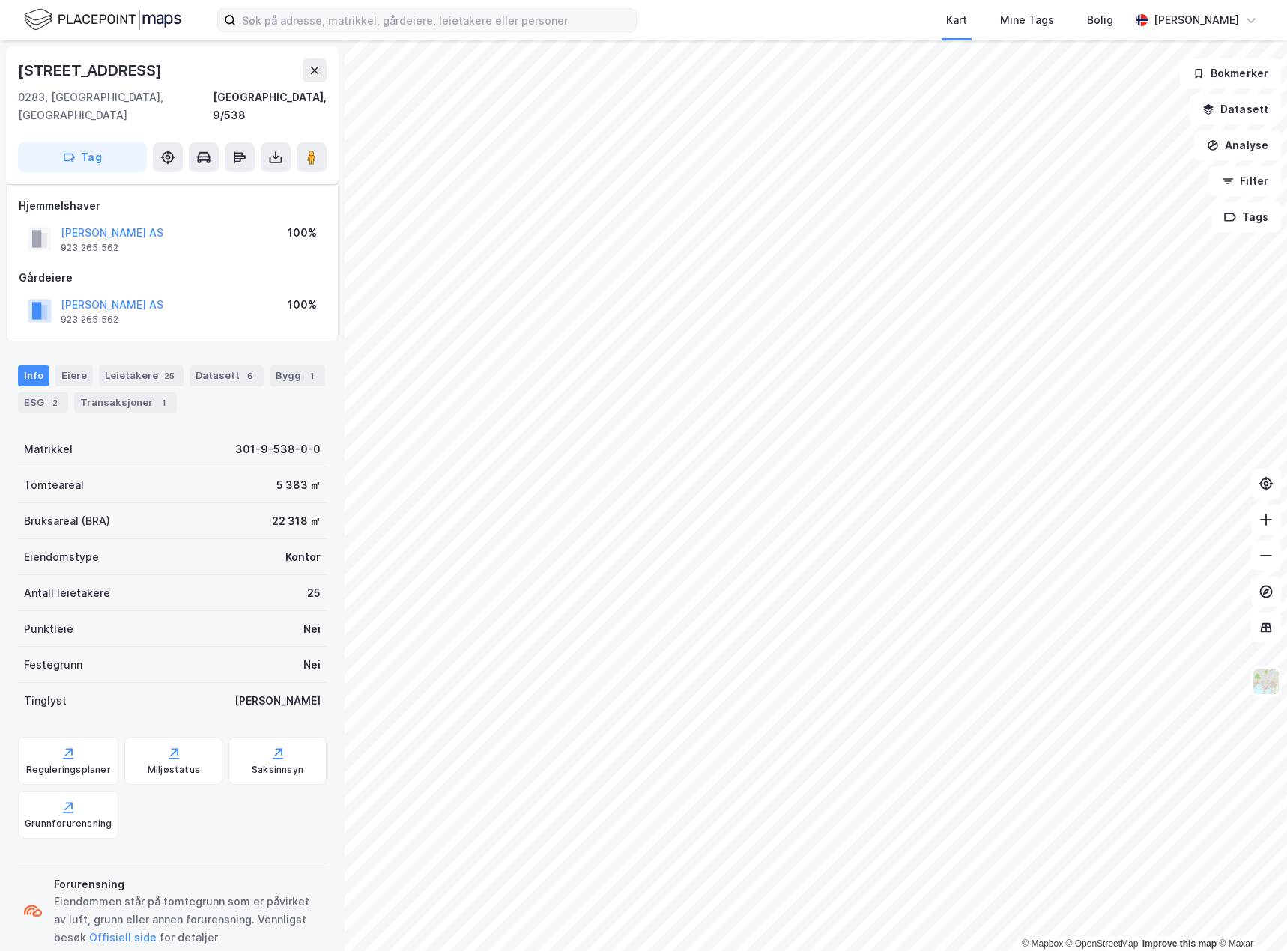
scroll to position [6, 0]
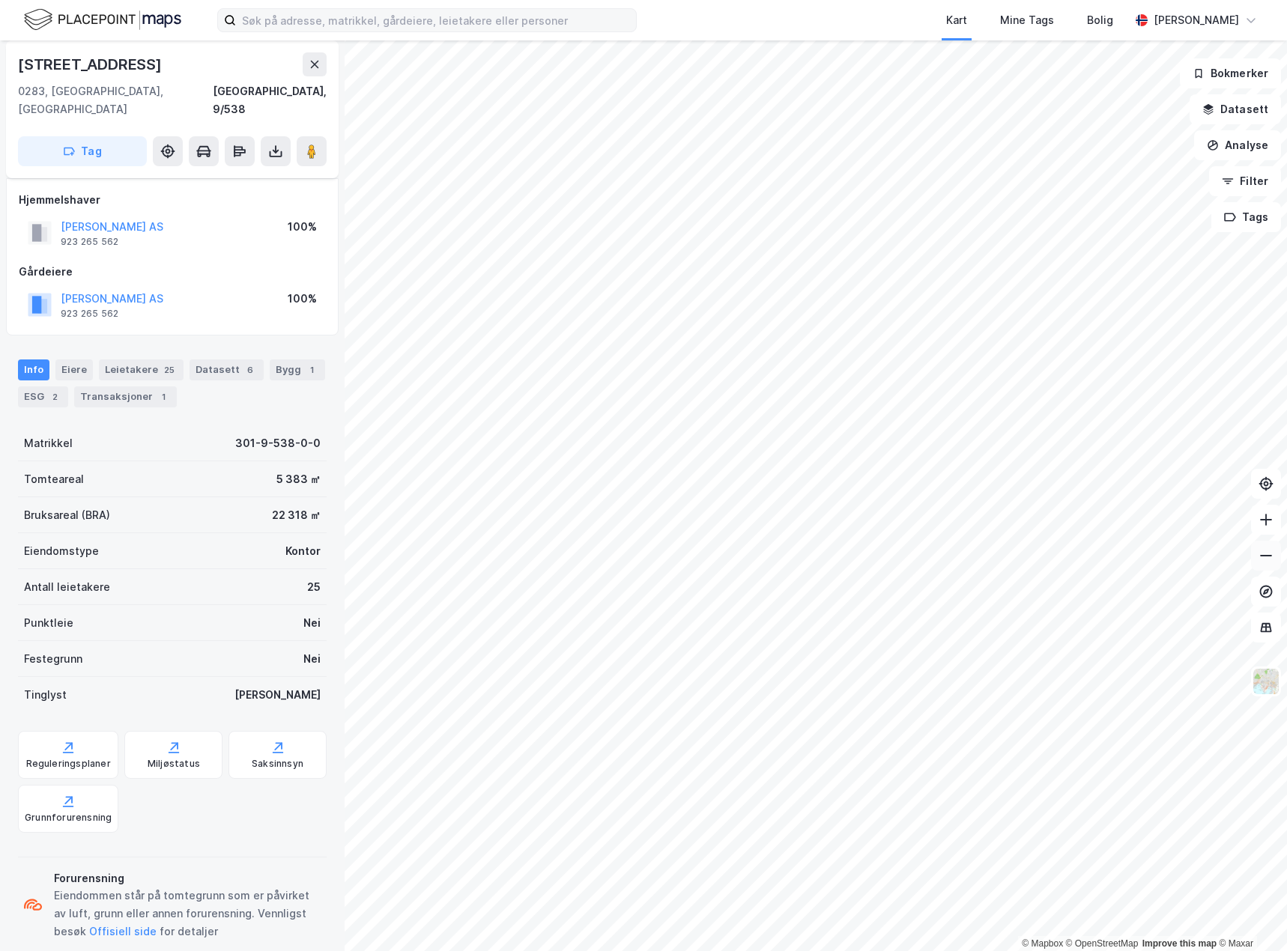
click at [1271, 556] on icon at bounding box center [1265, 555] width 15 height 15
click at [318, 51] on div "[STREET_ADDRESS]" at bounding box center [172, 109] width 332 height 138
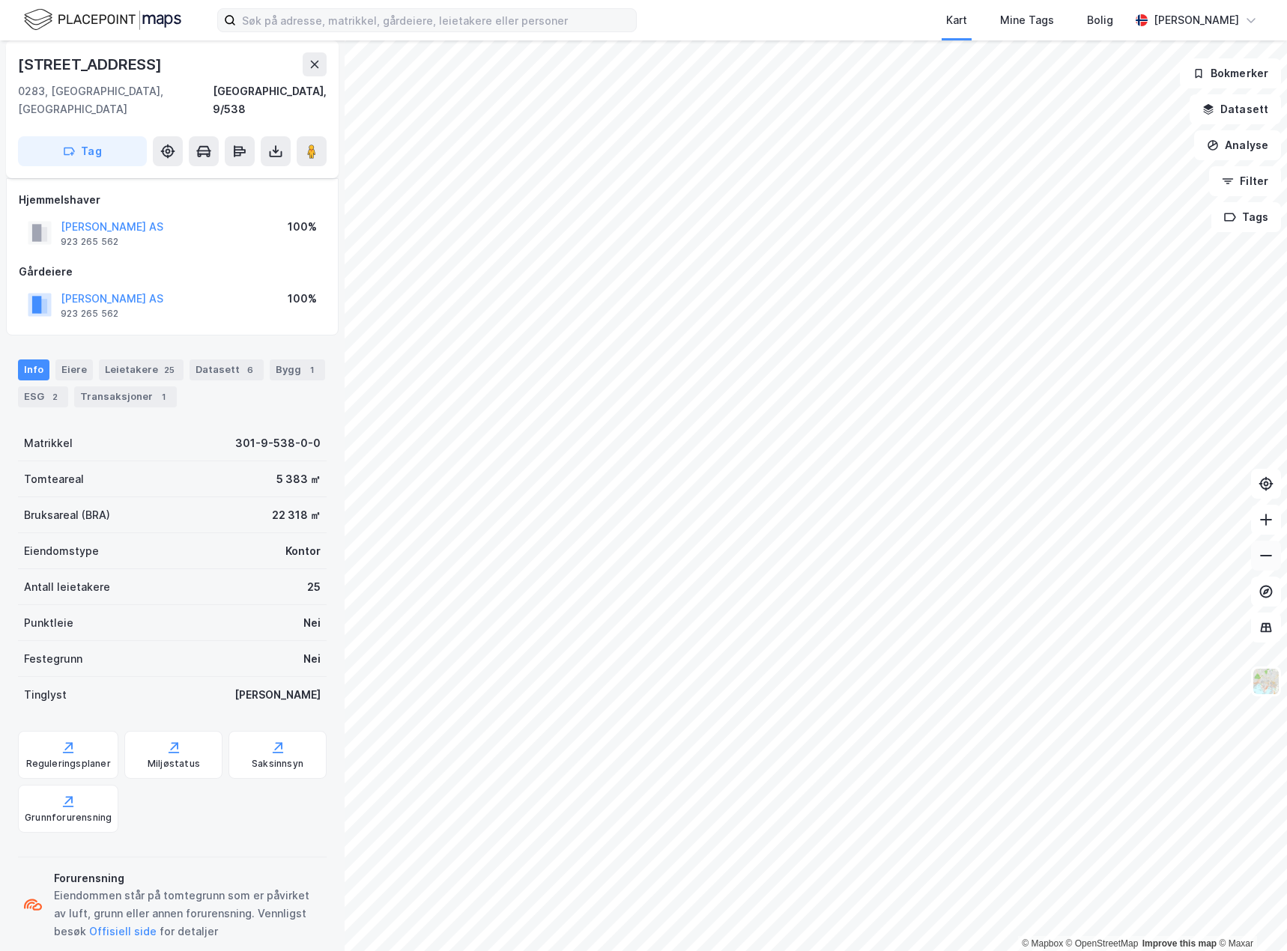
click at [1272, 555] on icon at bounding box center [1265, 555] width 15 height 15
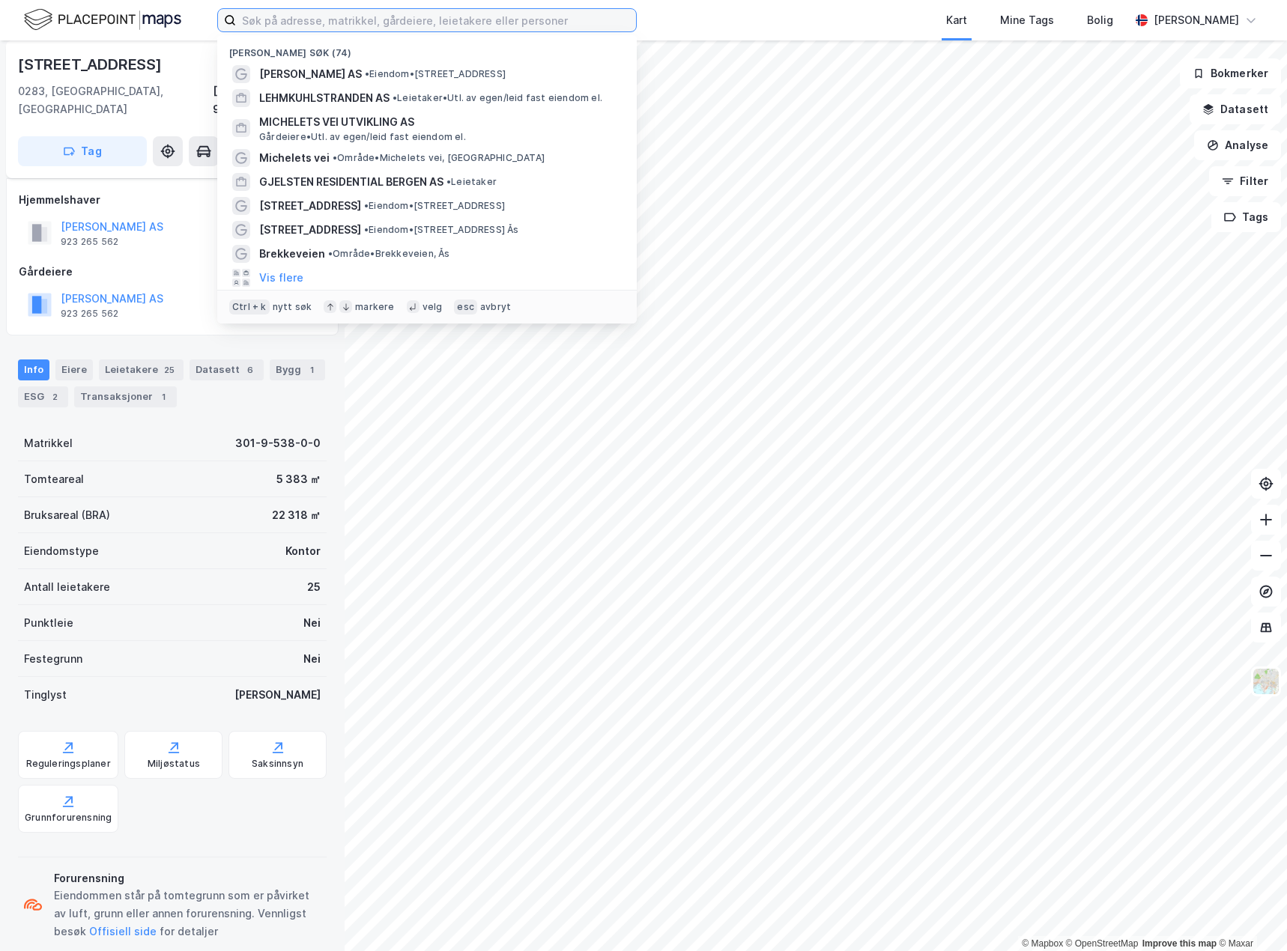
click at [319, 19] on input at bounding box center [436, 20] width 400 height 22
click at [310, 16] on input at bounding box center [436, 20] width 400 height 22
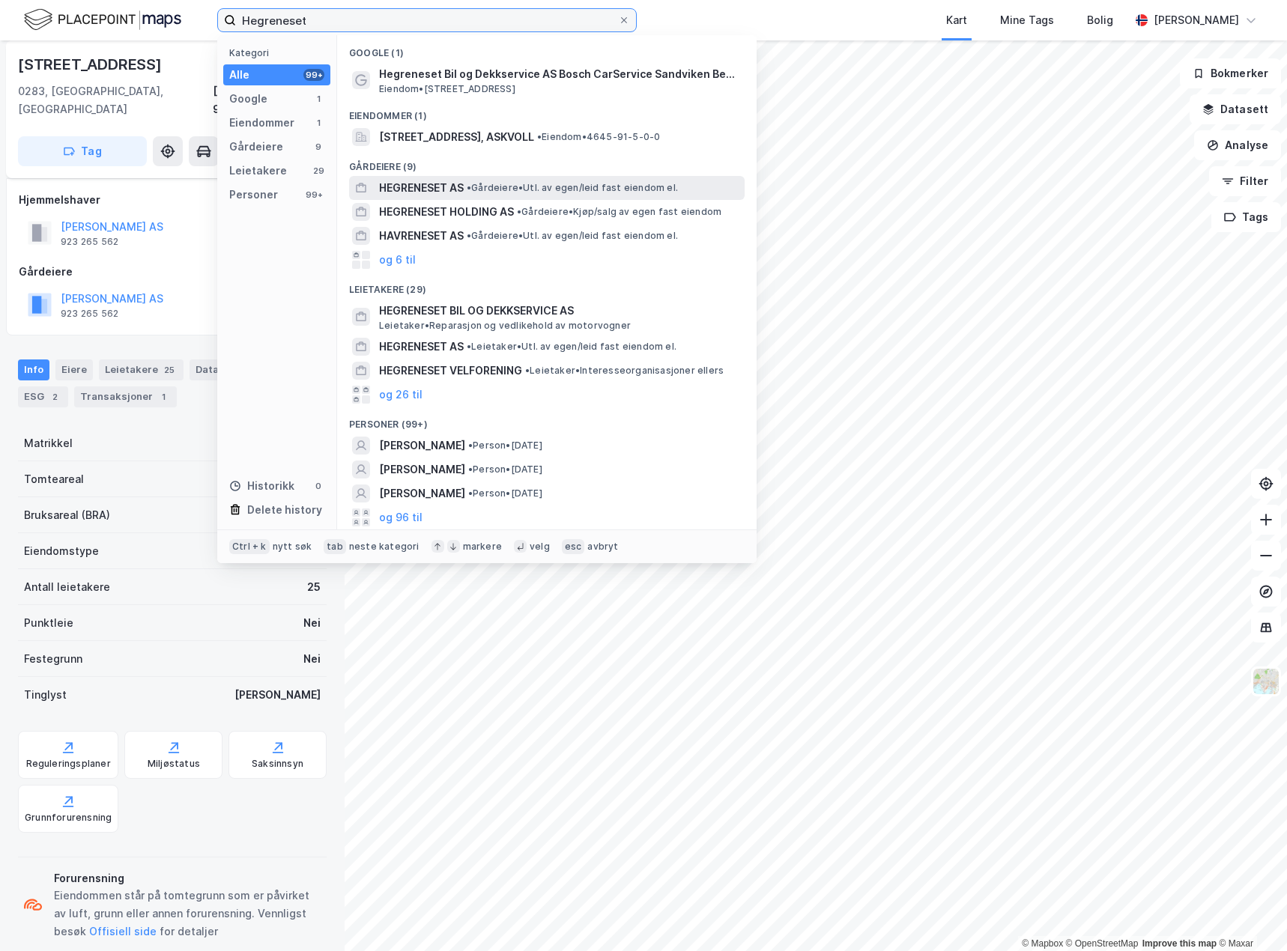
type input "Hegreneset"
click at [445, 191] on span "HEGRENESET AS" at bounding box center [421, 188] width 85 height 18
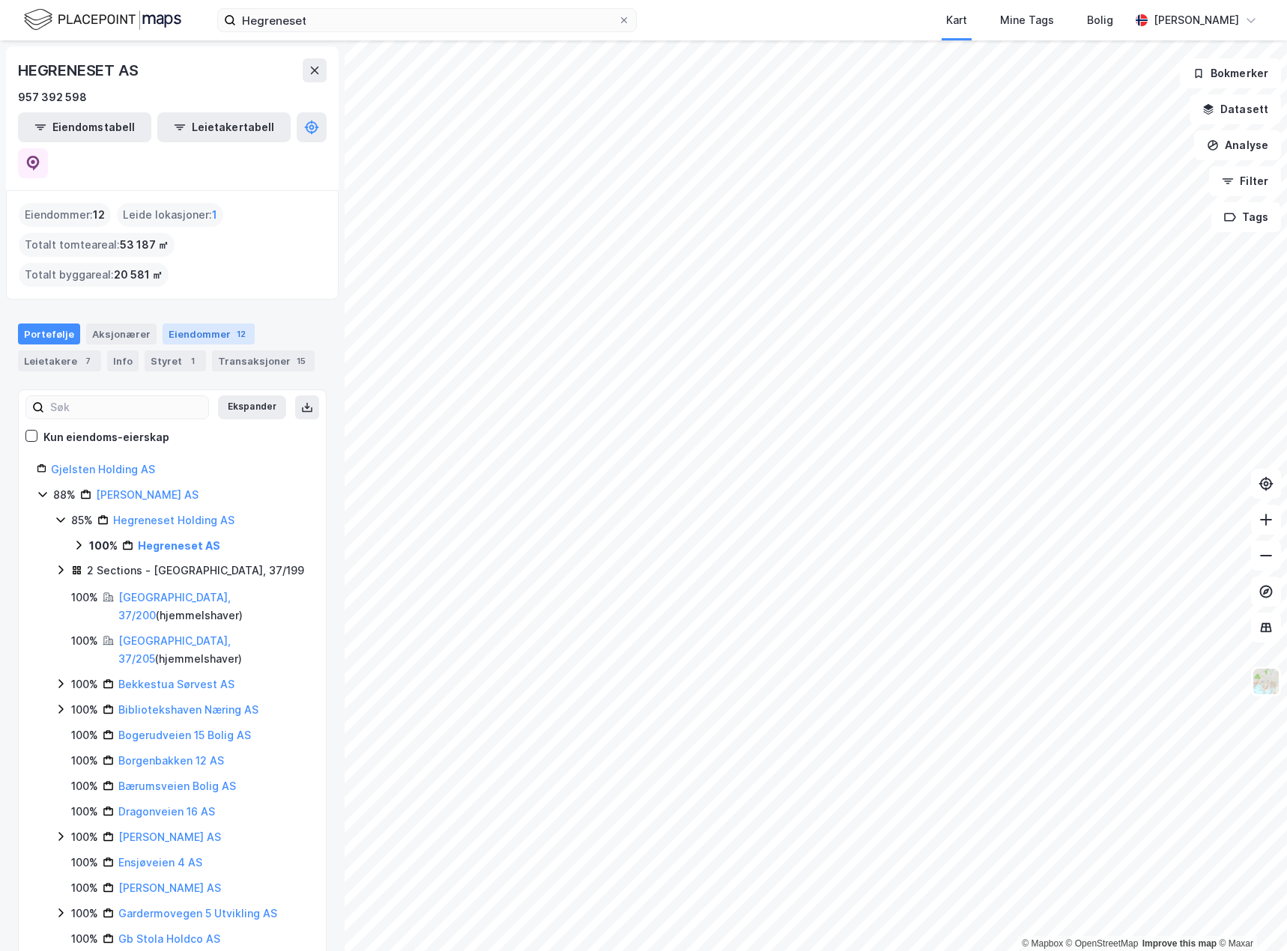
click at [204, 323] on div "Eiendommer 12" at bounding box center [208, 333] width 92 height 21
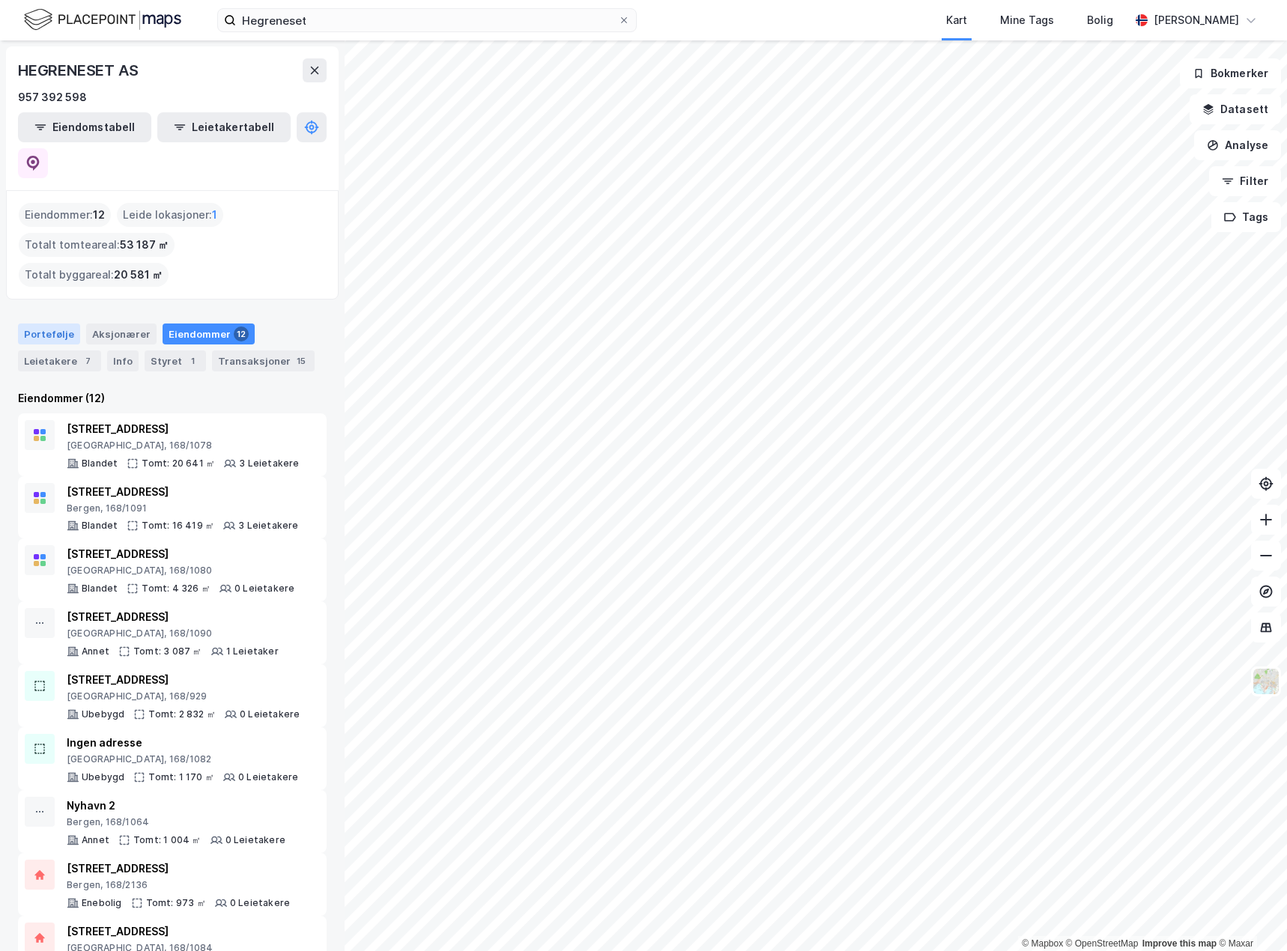
click at [48, 323] on div "Portefølje" at bounding box center [49, 333] width 62 height 21
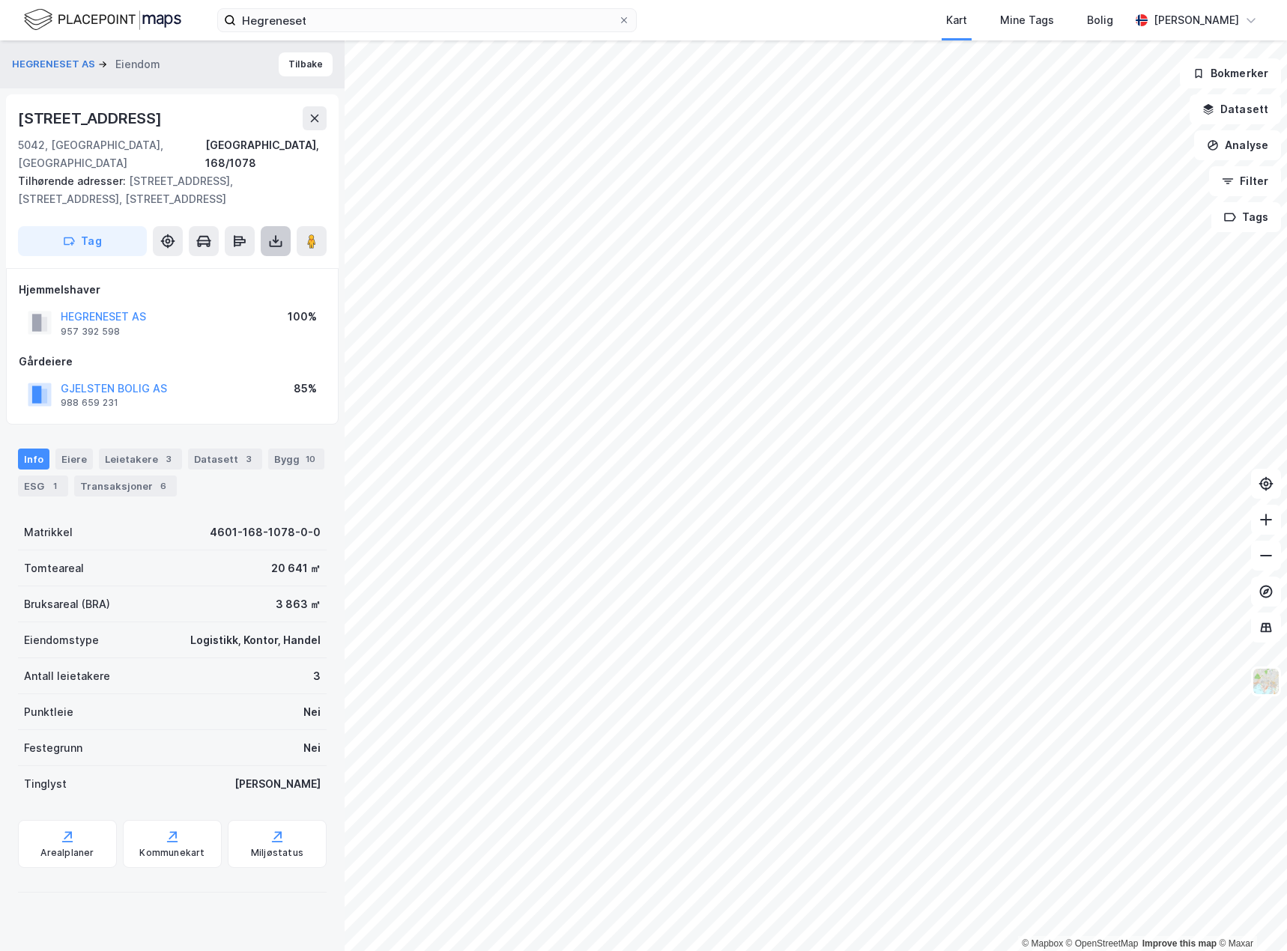
click at [278, 231] on button at bounding box center [276, 241] width 30 height 30
click at [240, 259] on div "Last ned grunnbok" at bounding box center [211, 271] width 160 height 24
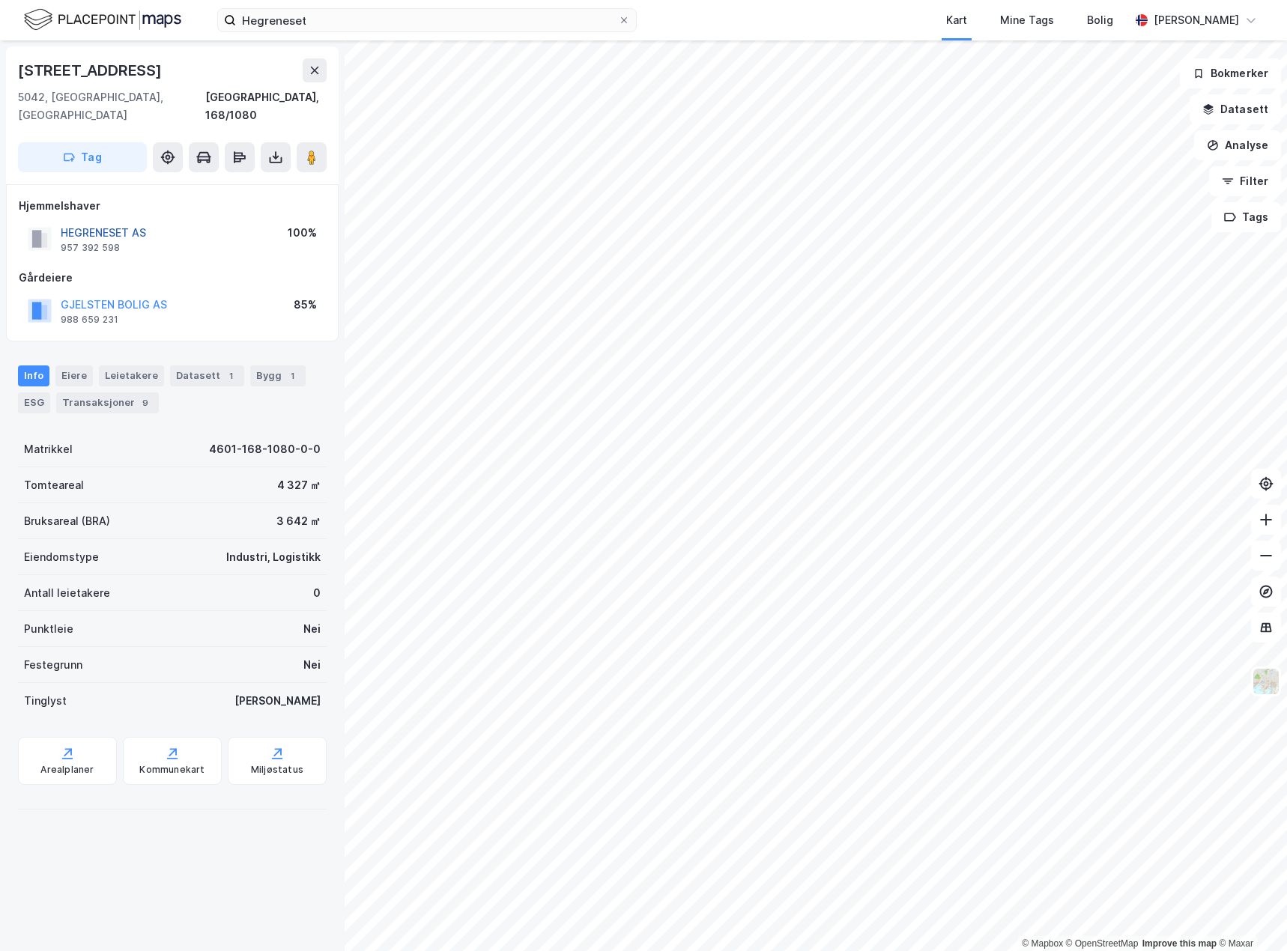
click at [0, 0] on button "HEGRENESET AS" at bounding box center [0, 0] width 0 height 0
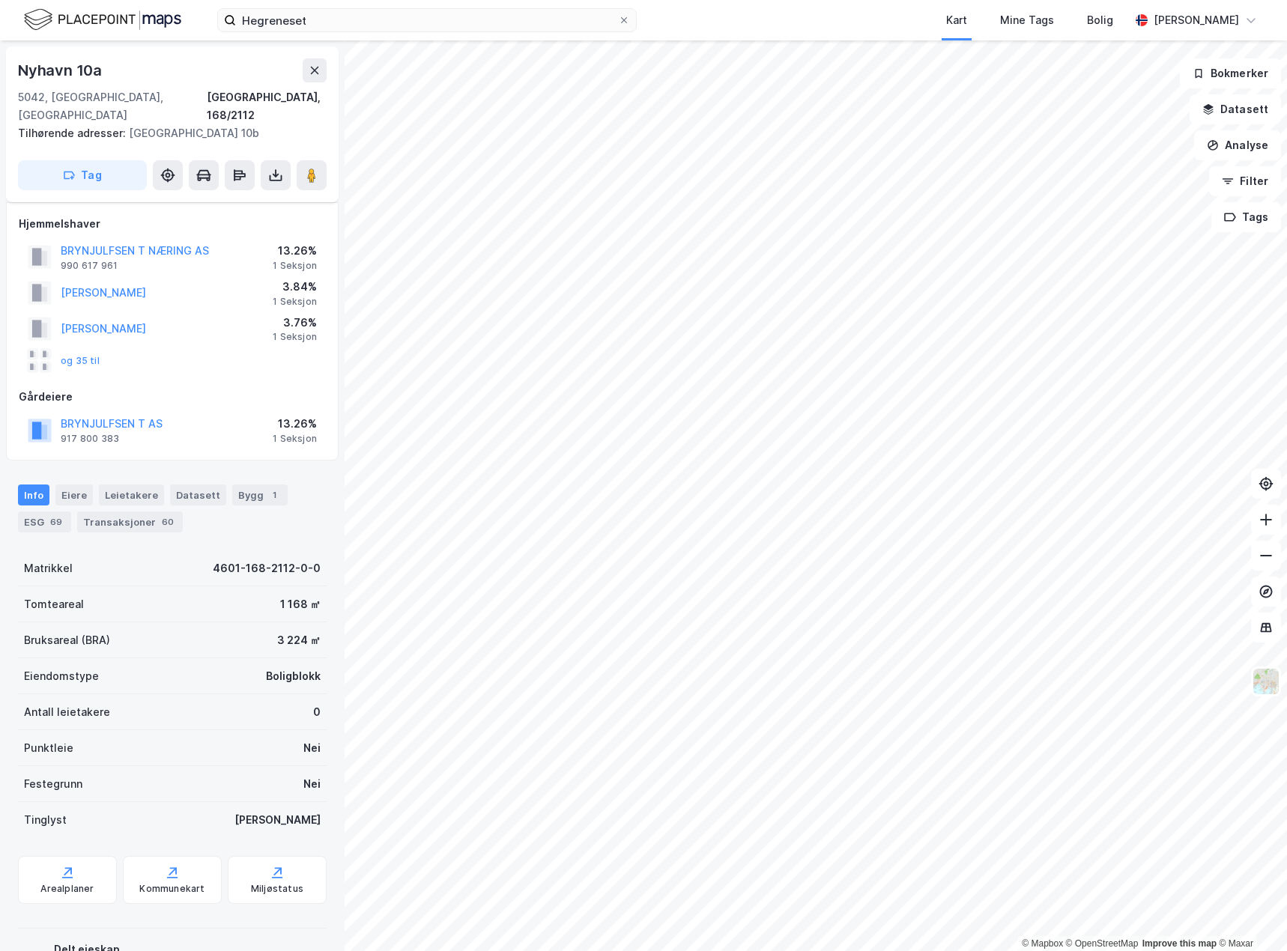
scroll to position [6, 0]
